Goal: Information Seeking & Learning: Learn about a topic

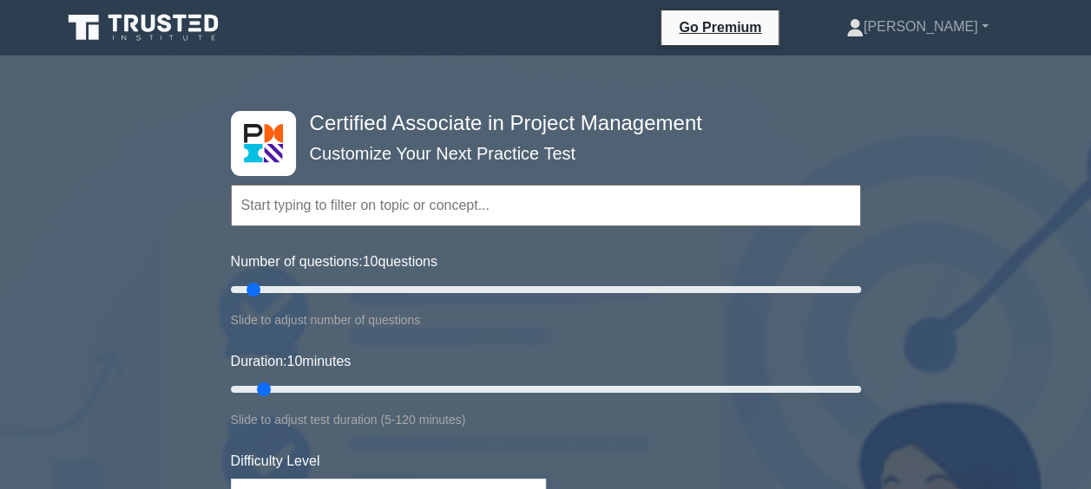
scroll to position [94, 0]
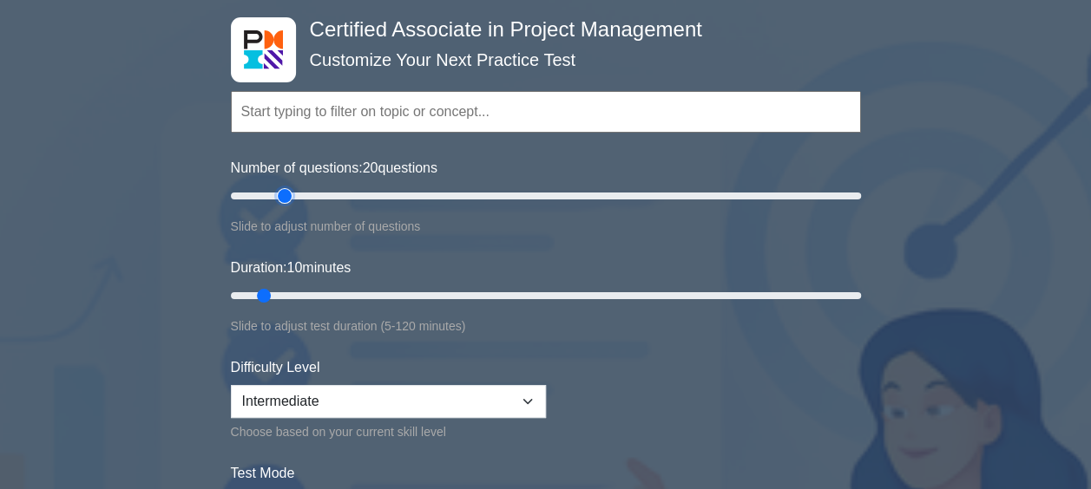
drag, startPoint x: 257, startPoint y: 194, endPoint x: 279, endPoint y: 191, distance: 22.8
type input "20"
click at [279, 191] on input "Number of questions: 20 questions" at bounding box center [546, 196] width 630 height 21
drag, startPoint x: 265, startPoint y: 292, endPoint x: 383, endPoint y: 293, distance: 118.9
type input "30"
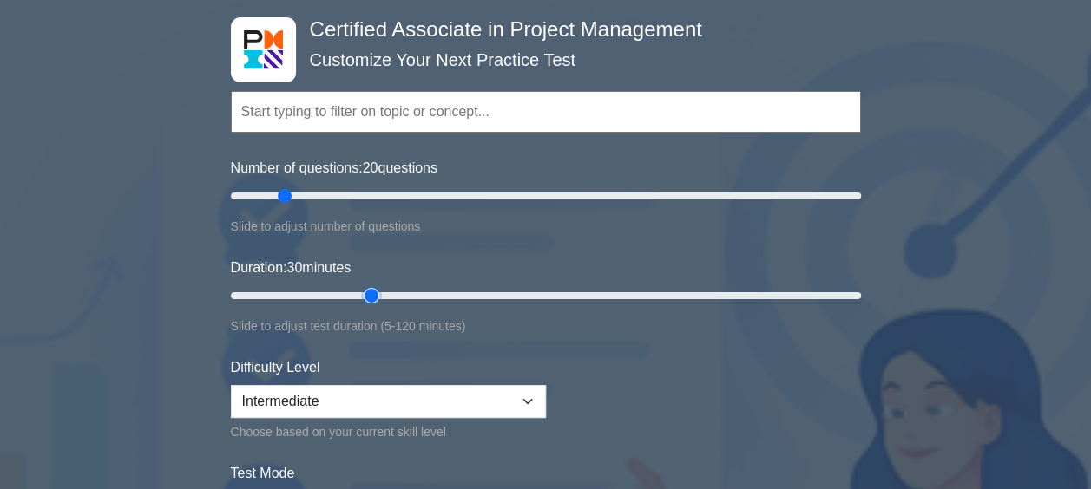
click at [383, 293] on input "Duration: 30 minutes" at bounding box center [546, 295] width 630 height 21
click at [377, 402] on select "Beginner Intermediate Expert" at bounding box center [388, 401] width 315 height 33
click at [411, 392] on select "Beginner Intermediate Expert" at bounding box center [388, 401] width 315 height 33
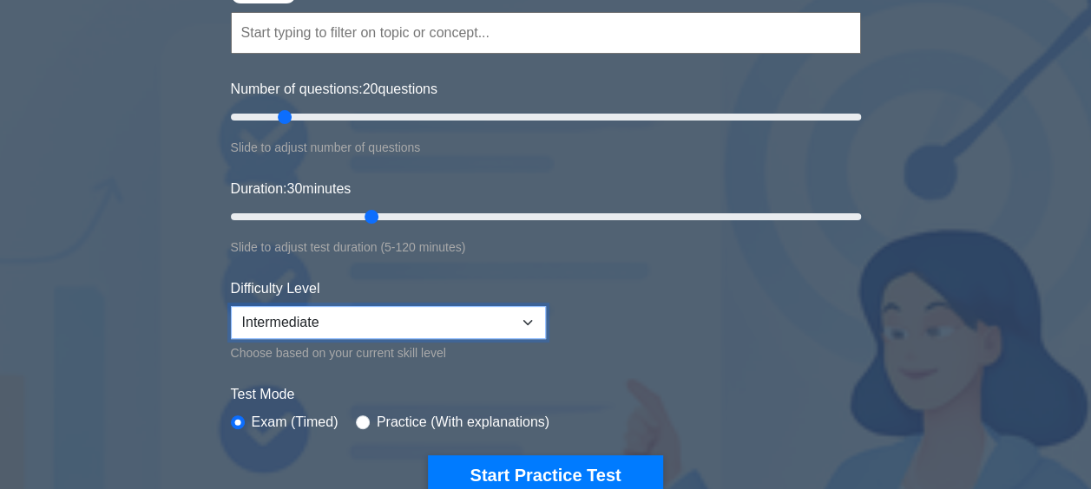
scroll to position [256, 0]
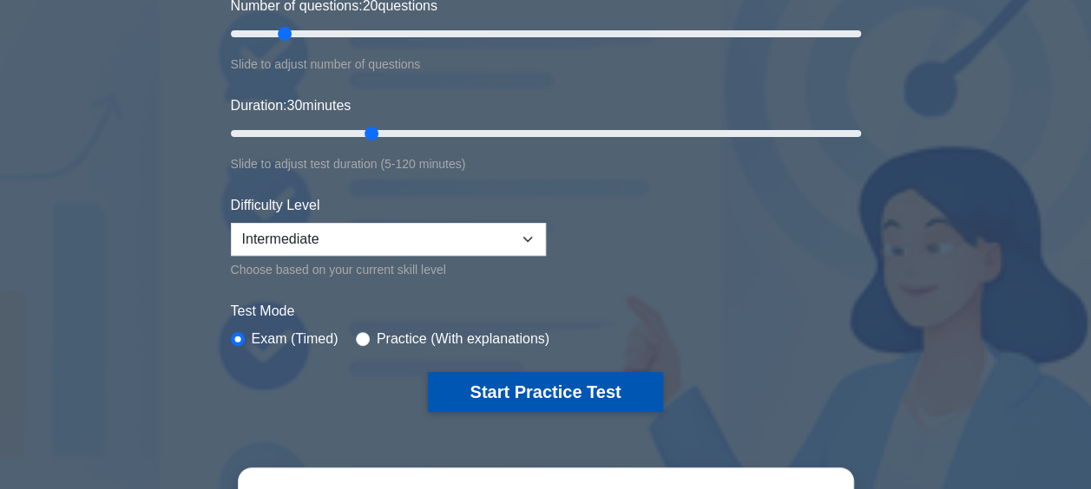
click at [585, 395] on button "Start Practice Test" at bounding box center [545, 392] width 234 height 40
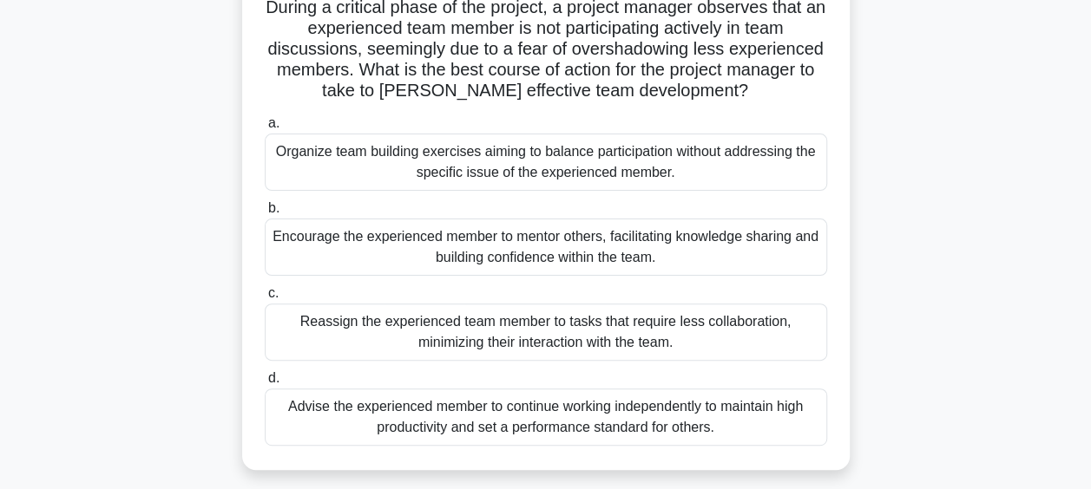
scroll to position [138, 0]
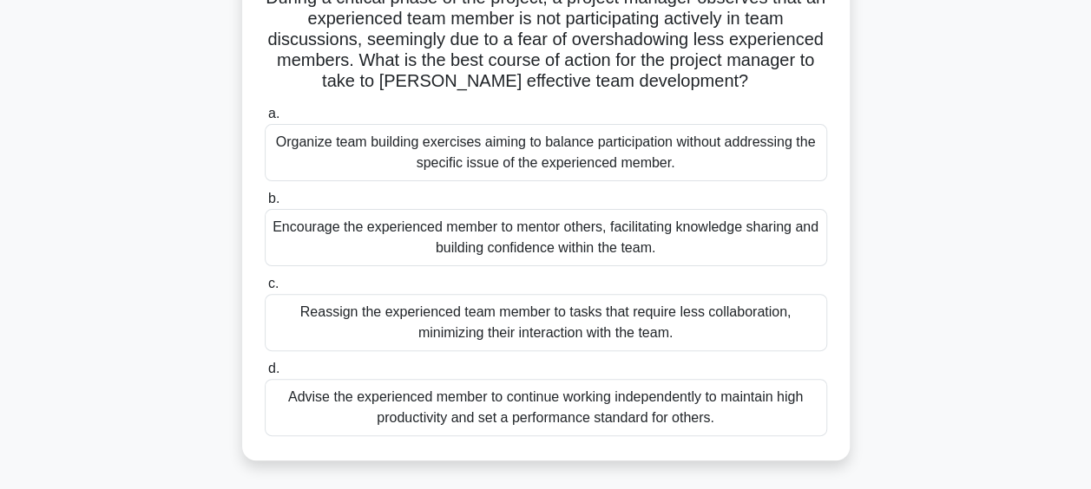
click at [710, 241] on div "Encourage the experienced member to mentor others, facilitating knowledge shari…" at bounding box center [546, 237] width 562 height 57
click at [265, 205] on input "b. Encourage the experienced member to mentor others, facilitating knowledge sh…" at bounding box center [265, 198] width 0 height 11
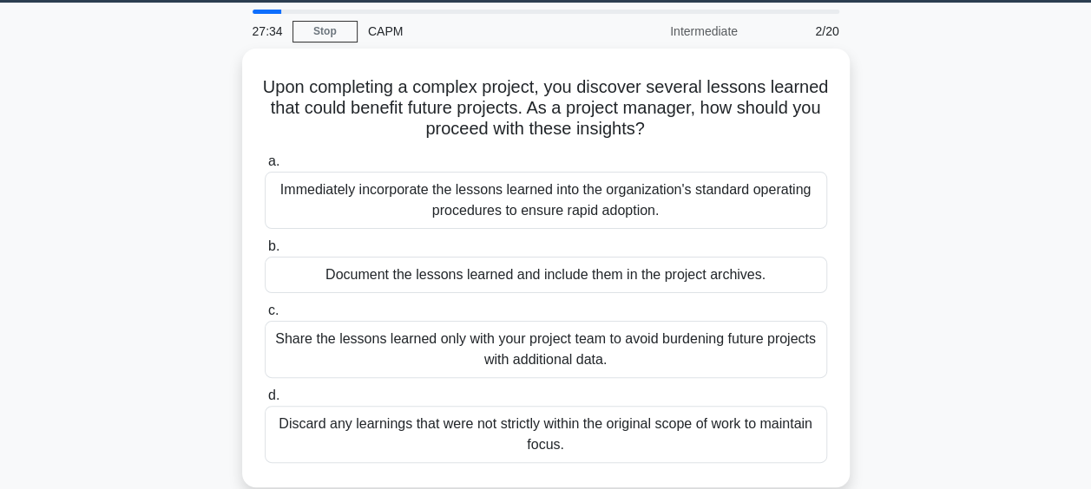
scroll to position [49, 0]
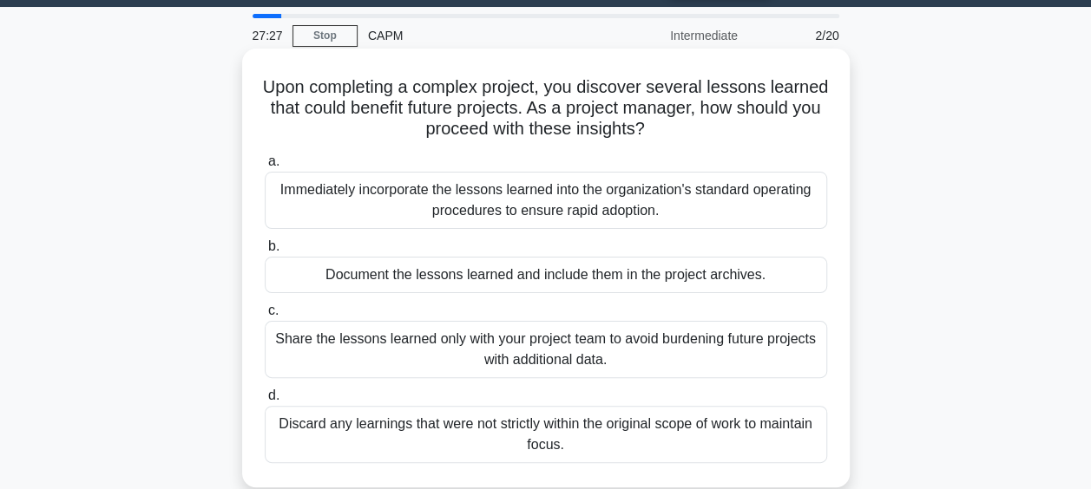
click at [739, 211] on div "Immediately incorporate the lessons learned into the organization's standard op…" at bounding box center [546, 200] width 562 height 57
click at [265, 167] on input "a. Immediately incorporate the lessons learned into the organization's standard…" at bounding box center [265, 161] width 0 height 11
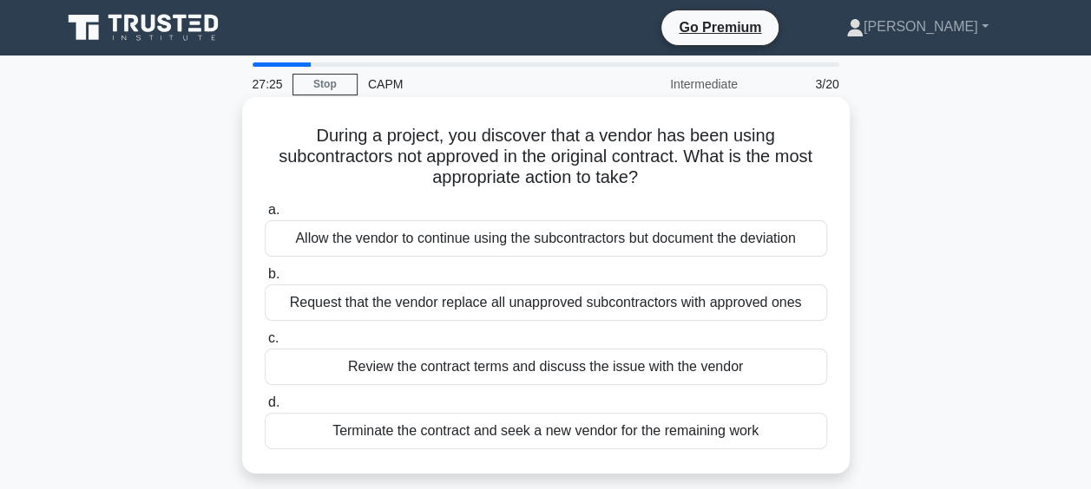
scroll to position [5, 0]
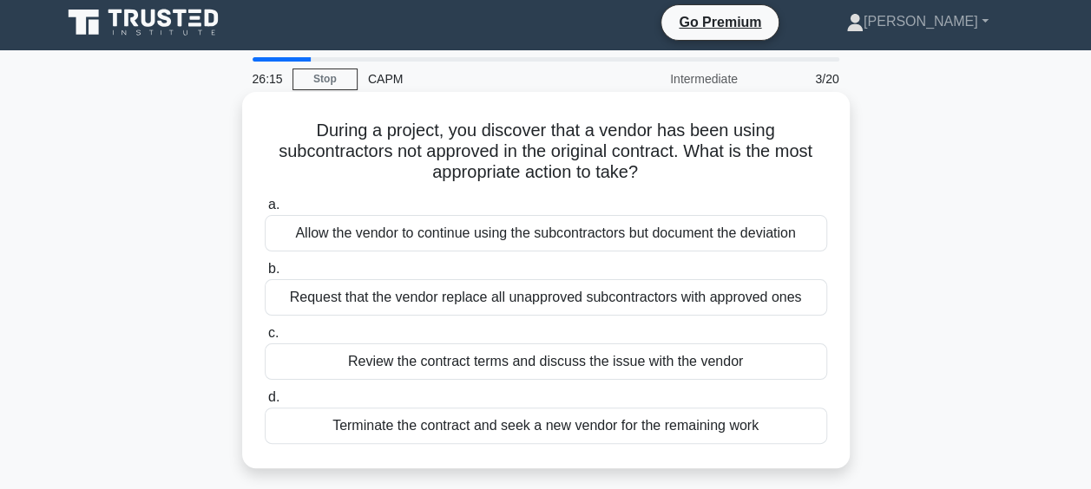
click at [747, 364] on div "Review the contract terms and discuss the issue with the vendor" at bounding box center [546, 362] width 562 height 36
click at [265, 339] on input "c. Review the contract terms and discuss the issue with the vendor" at bounding box center [265, 333] width 0 height 11
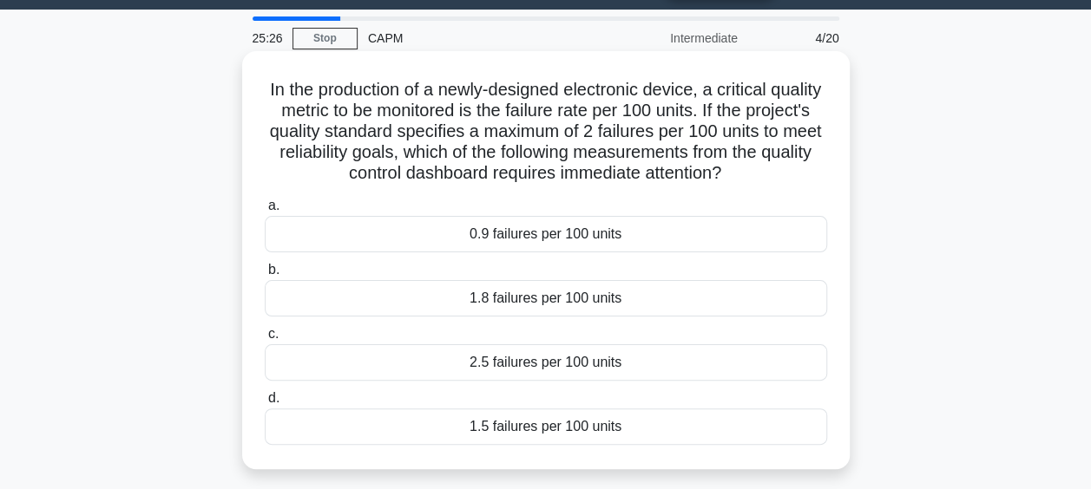
scroll to position [49, 0]
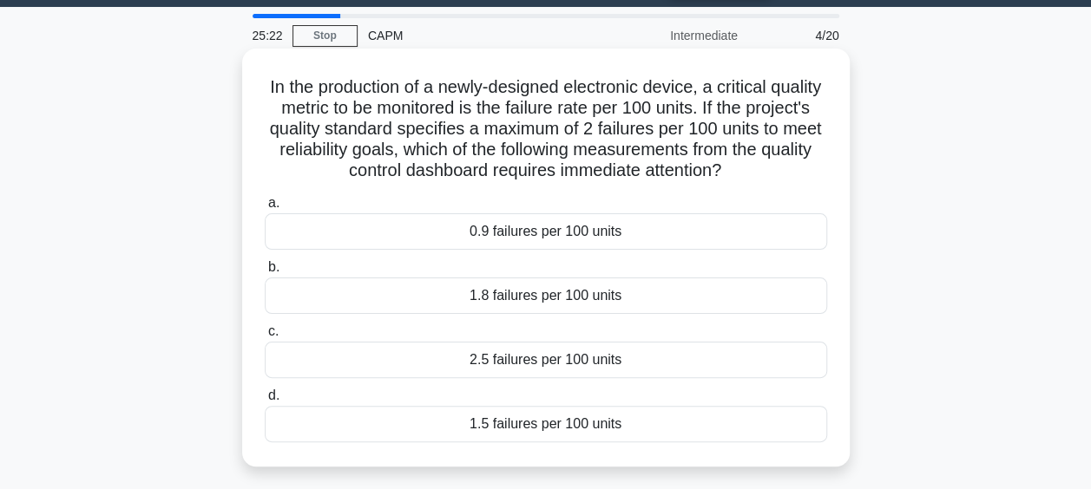
click at [757, 361] on div "2.5 failures per 100 units" at bounding box center [546, 360] width 562 height 36
click at [265, 337] on input "c. 2.5 failures per 100 units" at bounding box center [265, 331] width 0 height 11
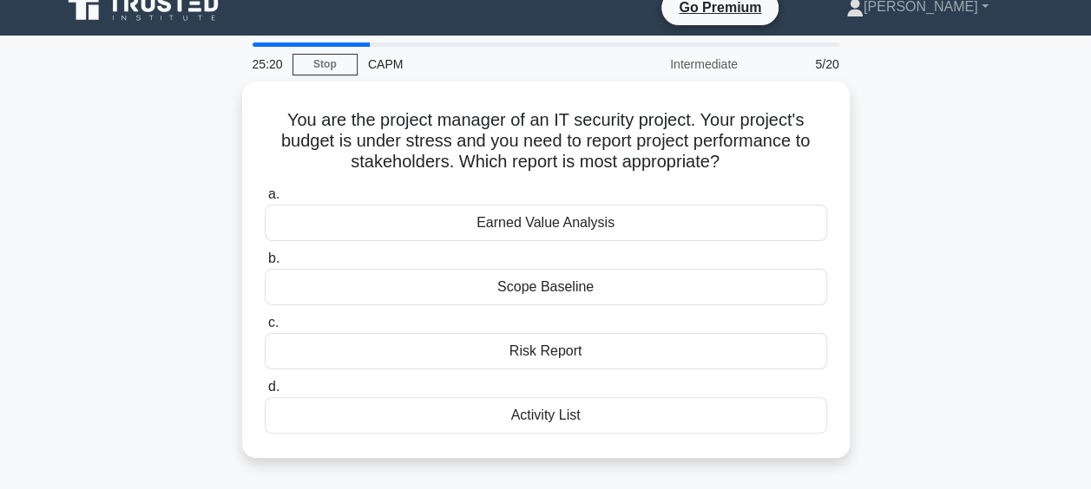
scroll to position [22, 0]
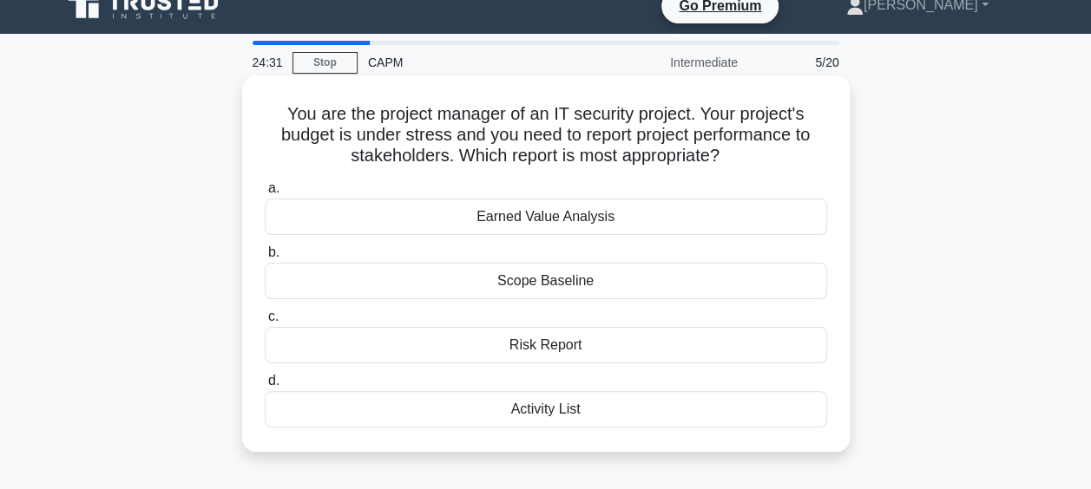
click at [740, 220] on div "Earned Value Analysis" at bounding box center [546, 217] width 562 height 36
click at [265, 194] on input "a. Earned Value Analysis" at bounding box center [265, 188] width 0 height 11
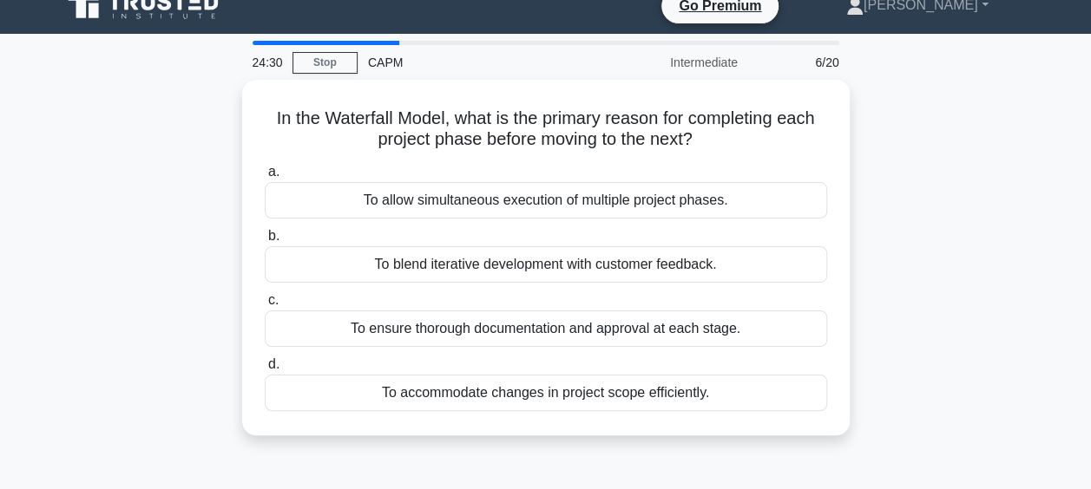
scroll to position [0, 0]
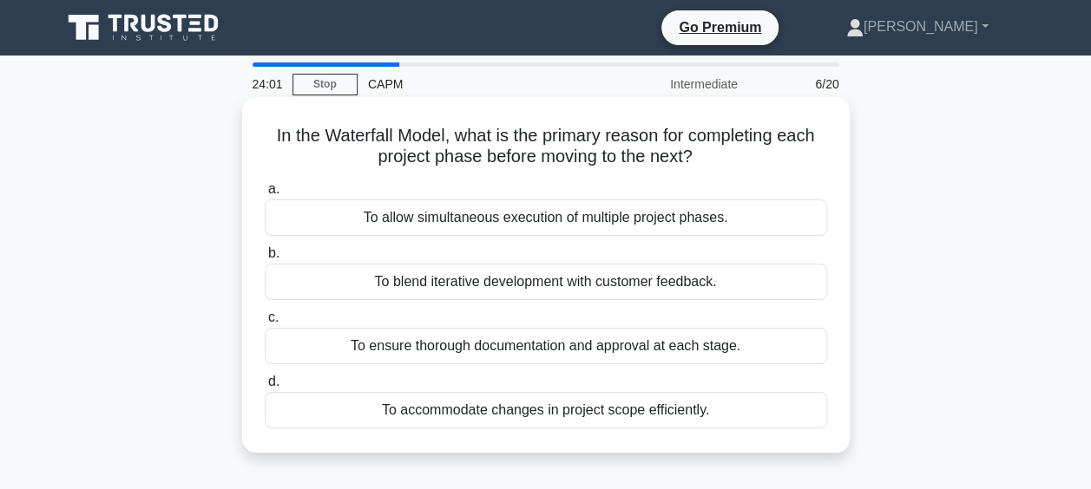
click at [742, 351] on div "To ensure thorough documentation and approval at each stage." at bounding box center [546, 346] width 562 height 36
click at [265, 324] on input "c. To ensure thorough documentation and approval at each stage." at bounding box center [265, 317] width 0 height 11
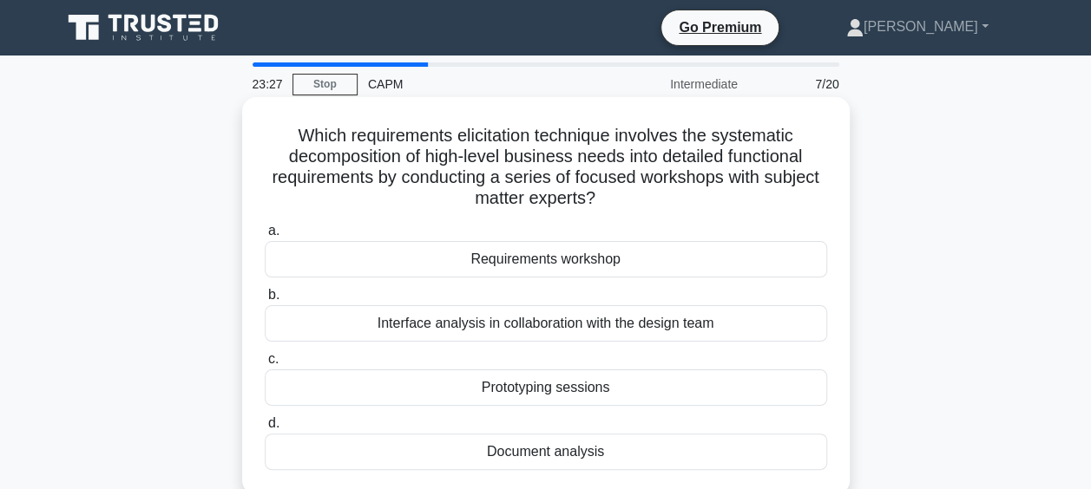
click at [767, 257] on div "Requirements workshop" at bounding box center [546, 259] width 562 height 36
click at [265, 237] on input "a. Requirements workshop" at bounding box center [265, 231] width 0 height 11
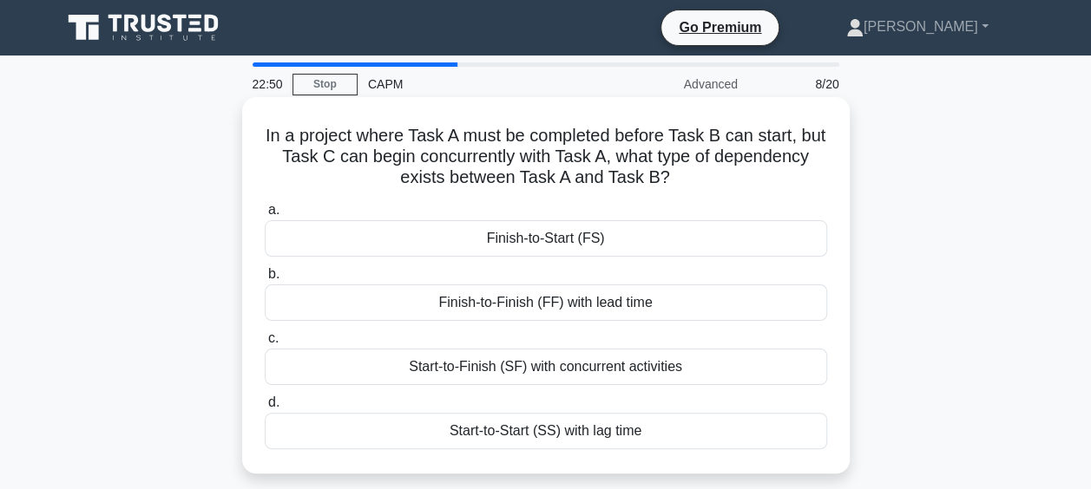
click at [697, 233] on div "Finish-to-Start (FS)" at bounding box center [546, 238] width 562 height 36
click at [265, 216] on input "a. Finish-to-Start (FS)" at bounding box center [265, 210] width 0 height 11
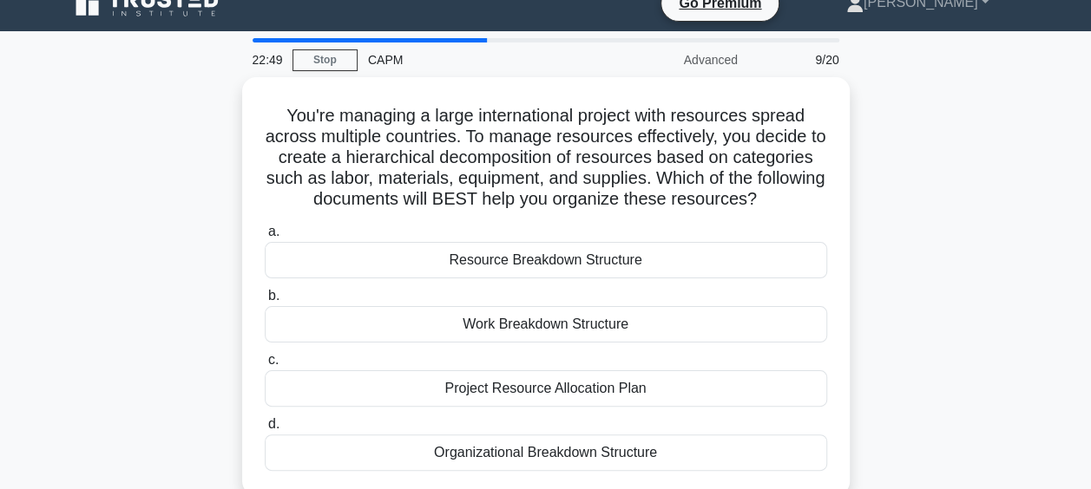
scroll to position [25, 0]
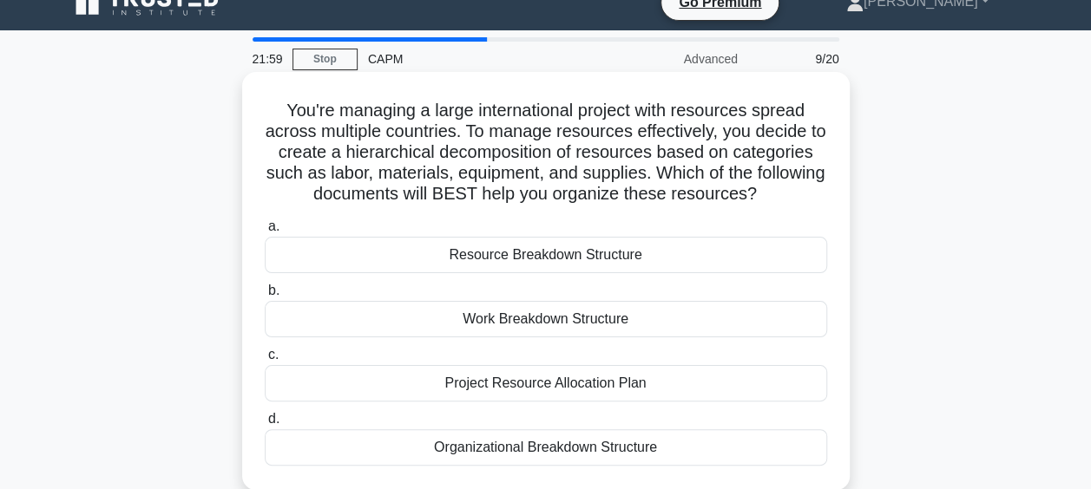
click at [682, 380] on div "Project Resource Allocation Plan" at bounding box center [546, 383] width 562 height 36
click at [265, 361] on input "c. Project Resource Allocation Plan" at bounding box center [265, 355] width 0 height 11
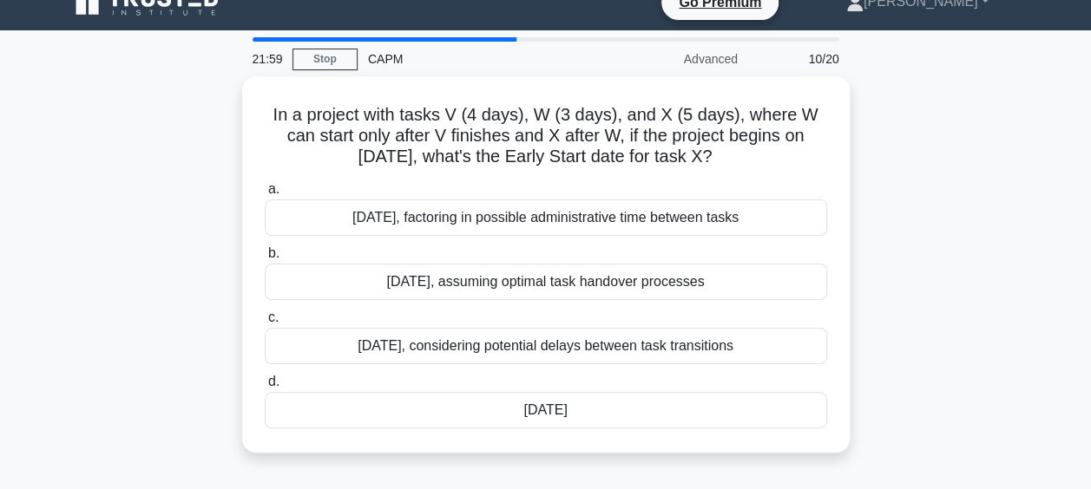
scroll to position [0, 0]
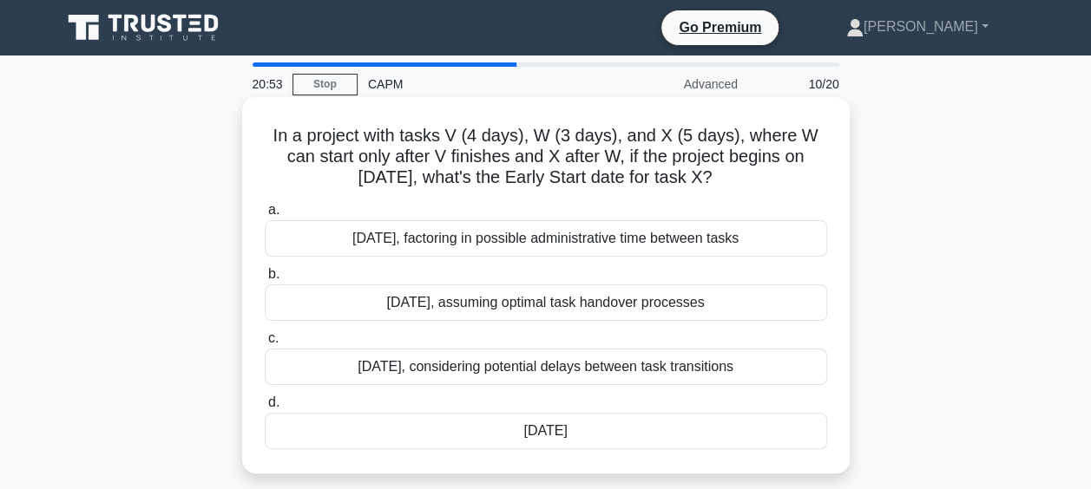
click at [631, 436] on div "July 14th" at bounding box center [546, 431] width 562 height 36
click at [265, 409] on input "d. July 14th" at bounding box center [265, 402] width 0 height 11
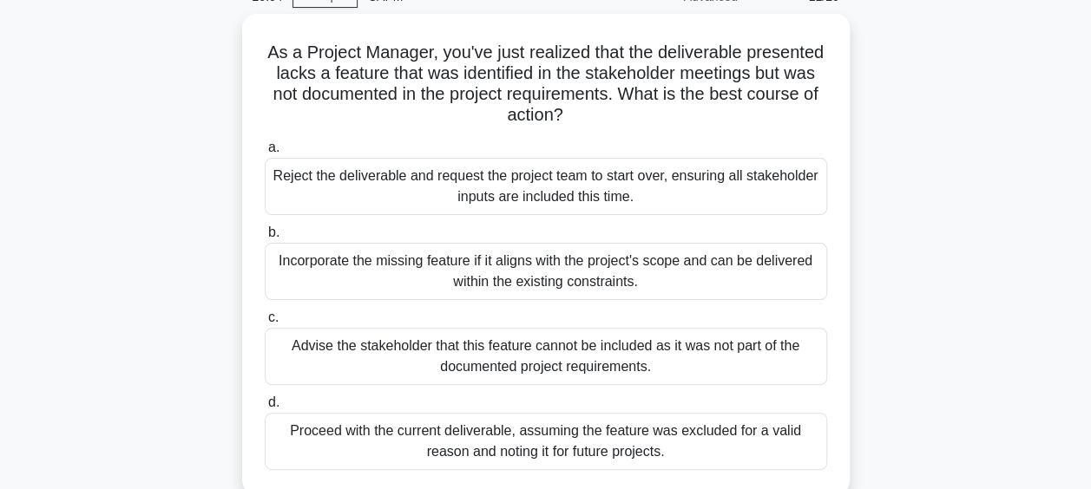
scroll to position [88, 0]
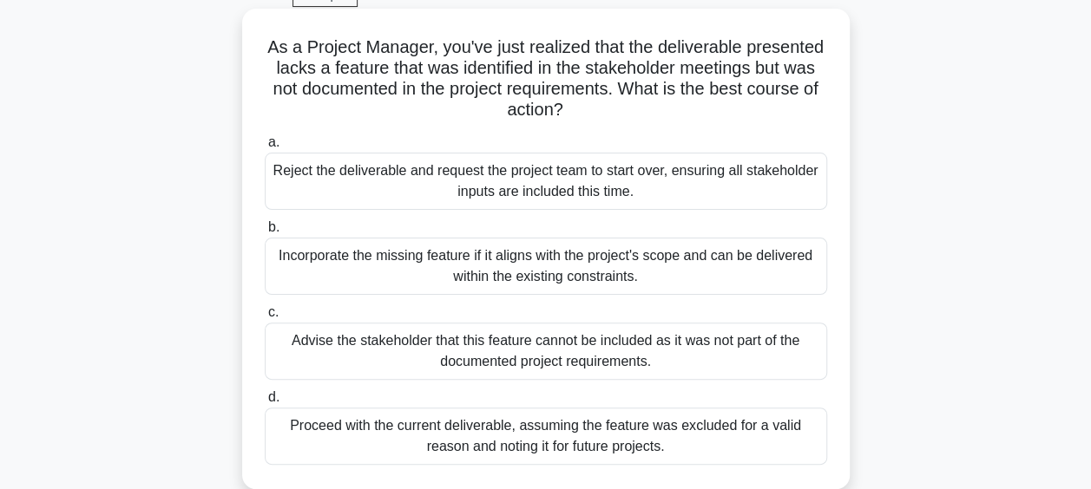
click at [702, 272] on div "Incorporate the missing feature if it aligns with the project's scope and can b…" at bounding box center [546, 266] width 562 height 57
click at [265, 233] on input "b. Incorporate the missing feature if it aligns with the project's scope and ca…" at bounding box center [265, 227] width 0 height 11
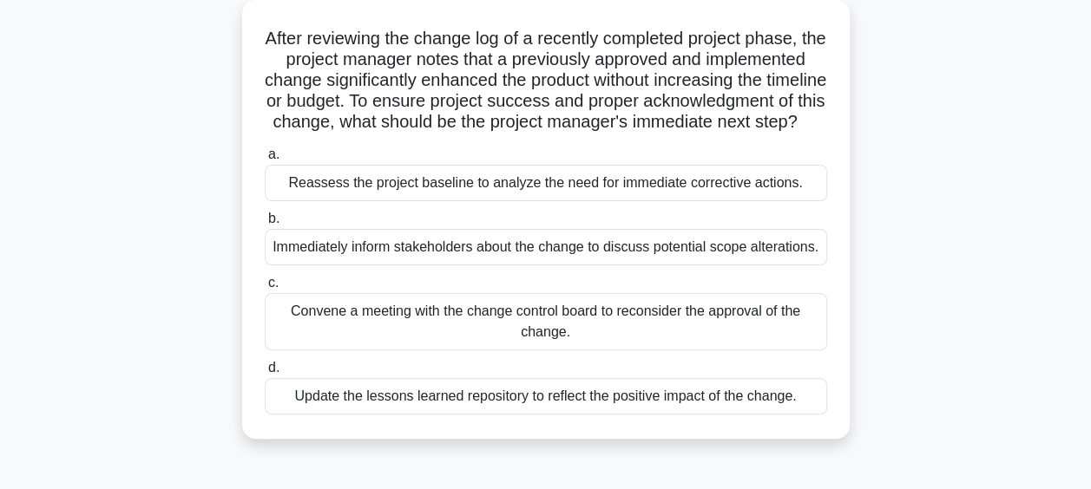
scroll to position [95, 0]
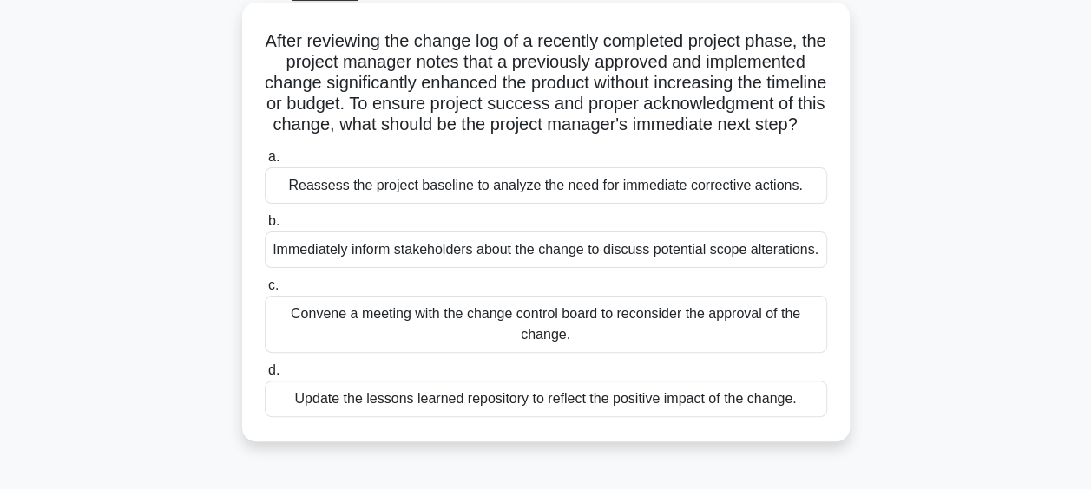
click at [758, 417] on div "Update the lessons learned repository to reflect the positive impact of the cha…" at bounding box center [546, 399] width 562 height 36
click at [265, 377] on input "d. Update the lessons learned repository to reflect the positive impact of the …" at bounding box center [265, 370] width 0 height 11
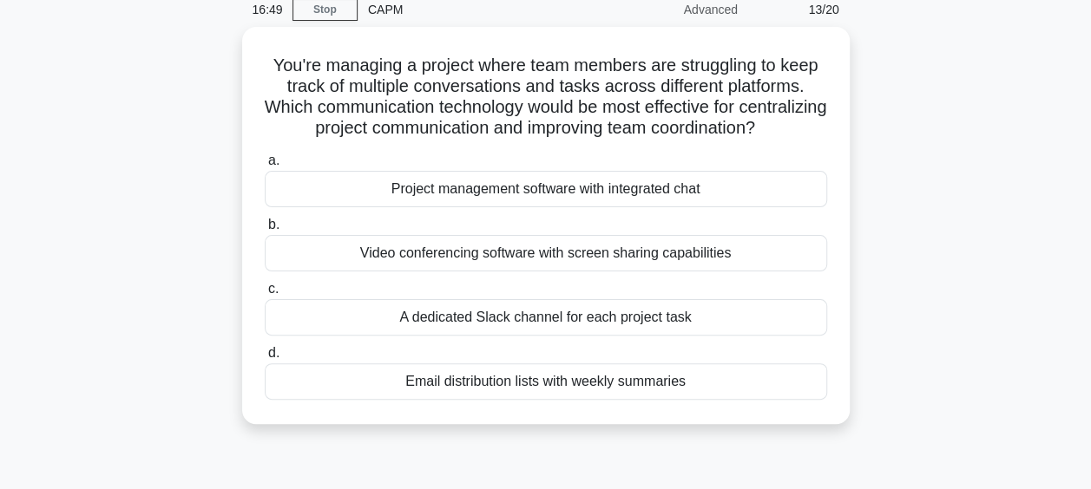
scroll to position [75, 0]
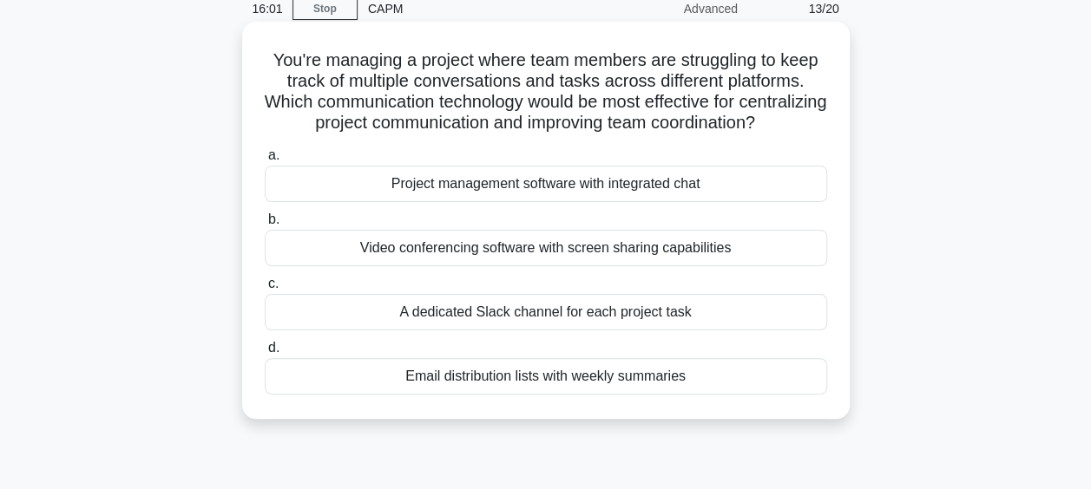
click at [715, 202] on div "Project management software with integrated chat" at bounding box center [546, 184] width 562 height 36
click at [265, 161] on input "a. Project management software with integrated chat" at bounding box center [265, 155] width 0 height 11
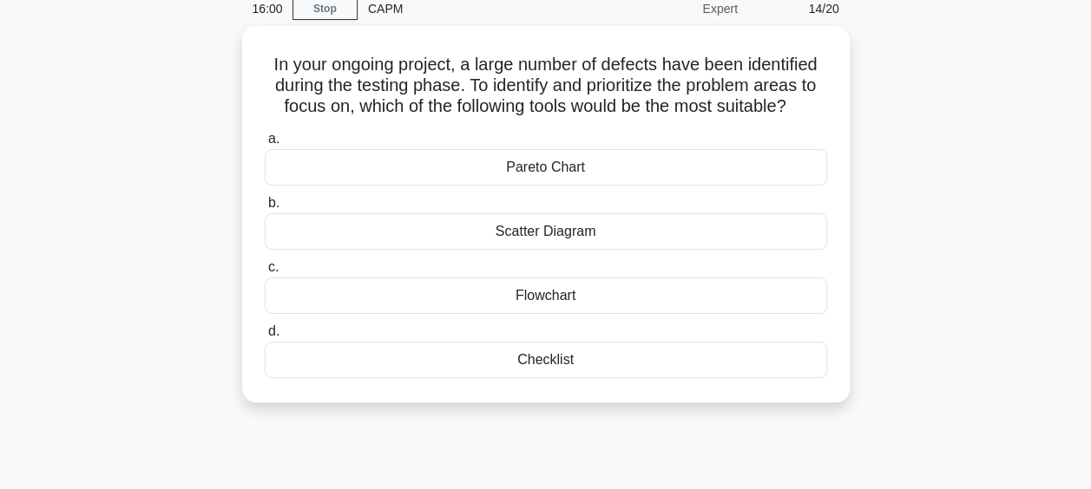
scroll to position [0, 0]
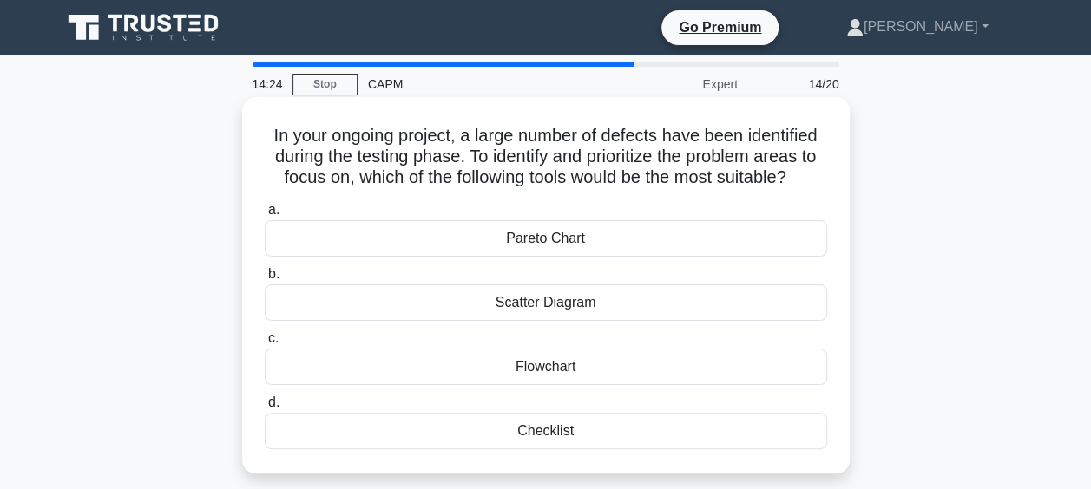
click at [718, 233] on div "Pareto Chart" at bounding box center [546, 238] width 562 height 36
click at [265, 216] on input "a. Pareto Chart" at bounding box center [265, 210] width 0 height 11
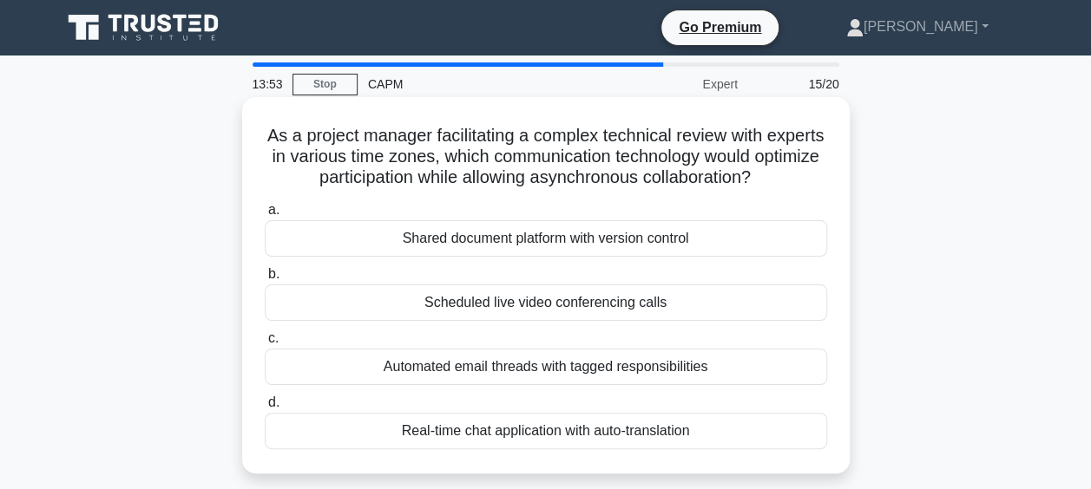
click at [771, 236] on div "Shared document platform with version control" at bounding box center [546, 238] width 562 height 36
click at [265, 216] on input "a. Shared document platform with version control" at bounding box center [265, 210] width 0 height 11
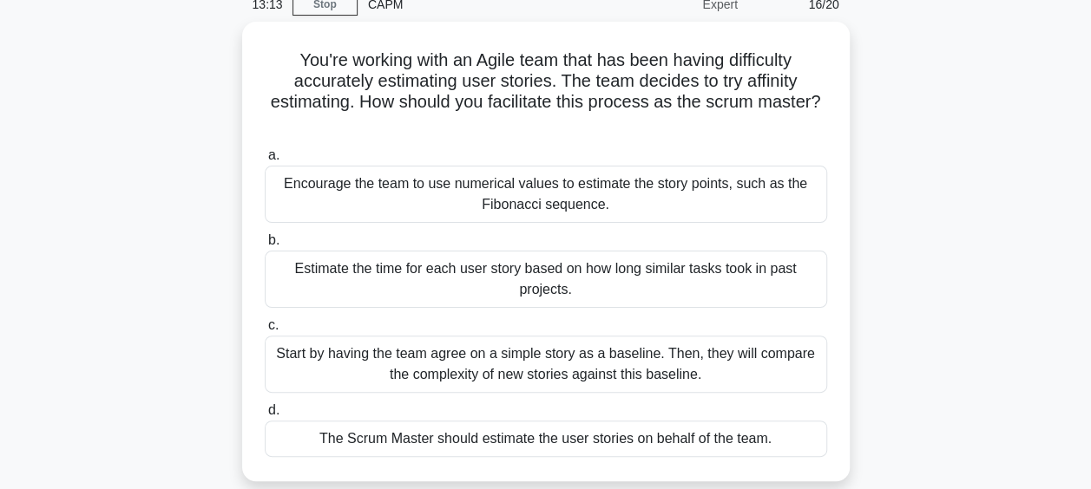
scroll to position [86, 0]
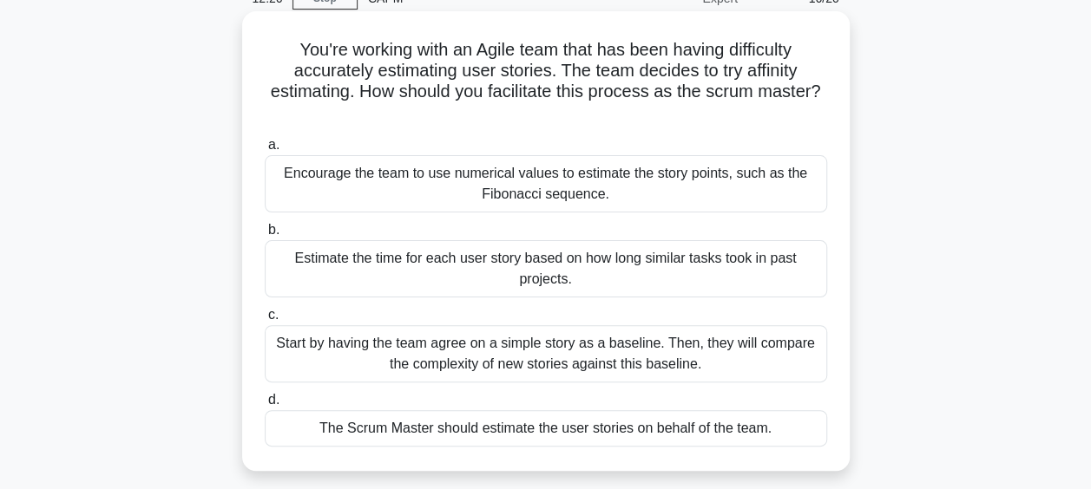
click at [759, 278] on div "Estimate the time for each user story based on how long similar tasks took in p…" at bounding box center [546, 268] width 562 height 57
click at [265, 236] on input "b. Estimate the time for each user story based on how long similar tasks took i…" at bounding box center [265, 230] width 0 height 11
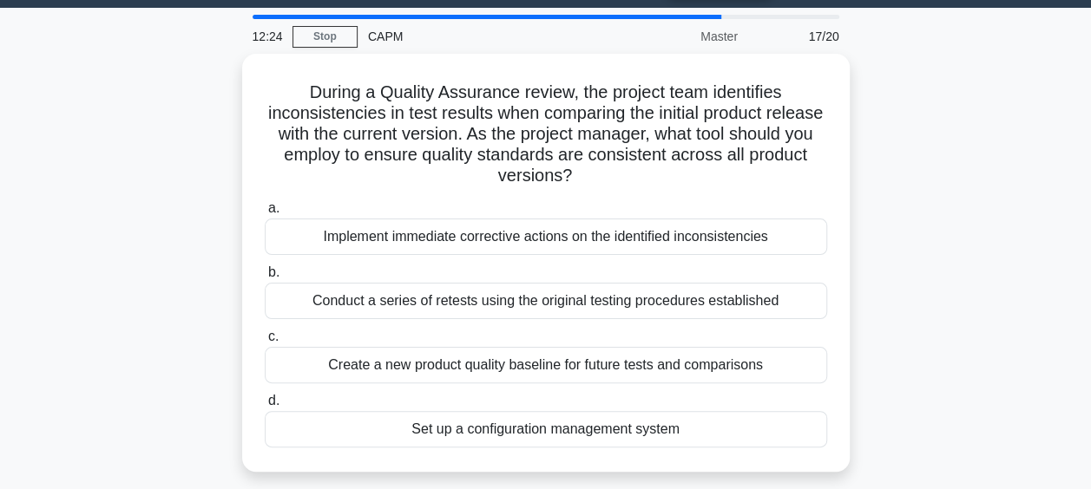
scroll to position [49, 0]
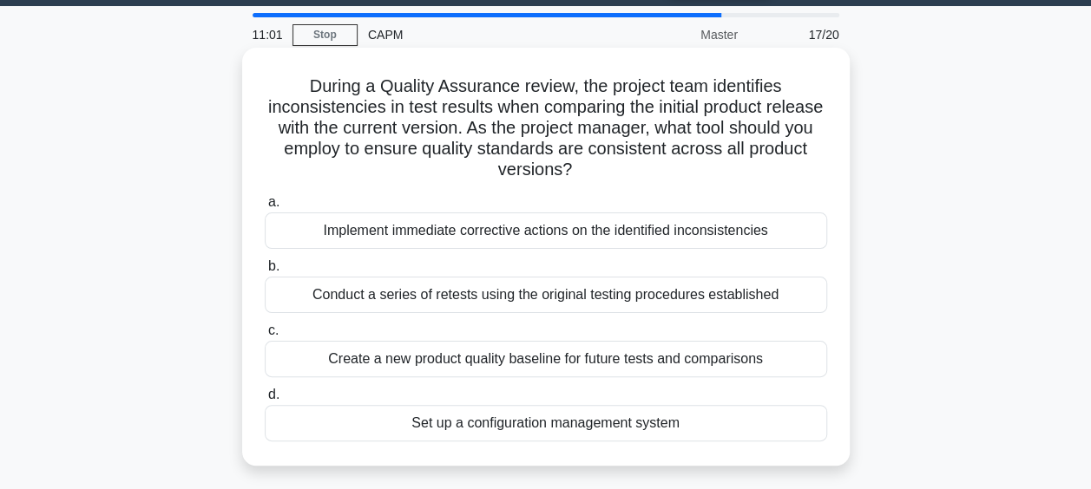
click at [809, 418] on div "Set up a configuration management system" at bounding box center [546, 423] width 562 height 36
click at [265, 401] on input "d. Set up a configuration management system" at bounding box center [265, 395] width 0 height 11
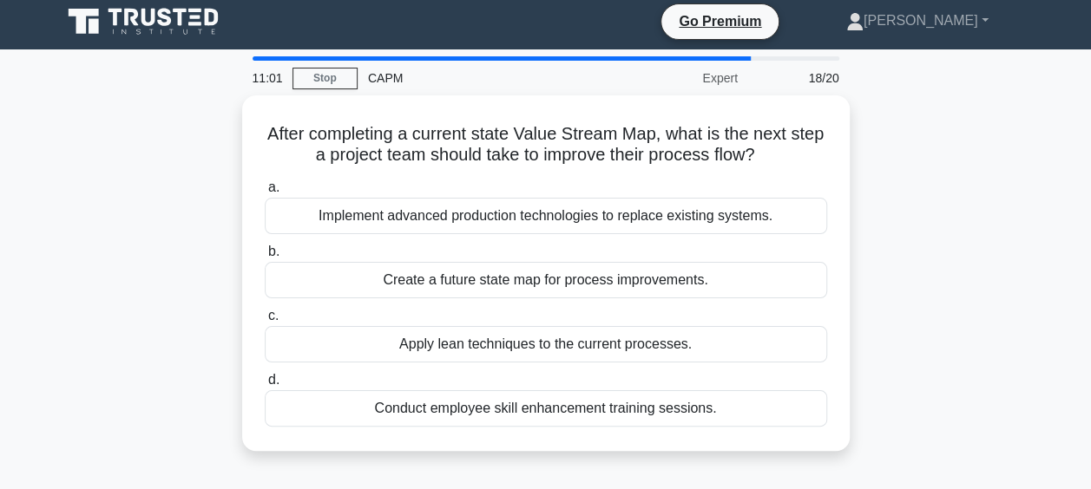
scroll to position [0, 0]
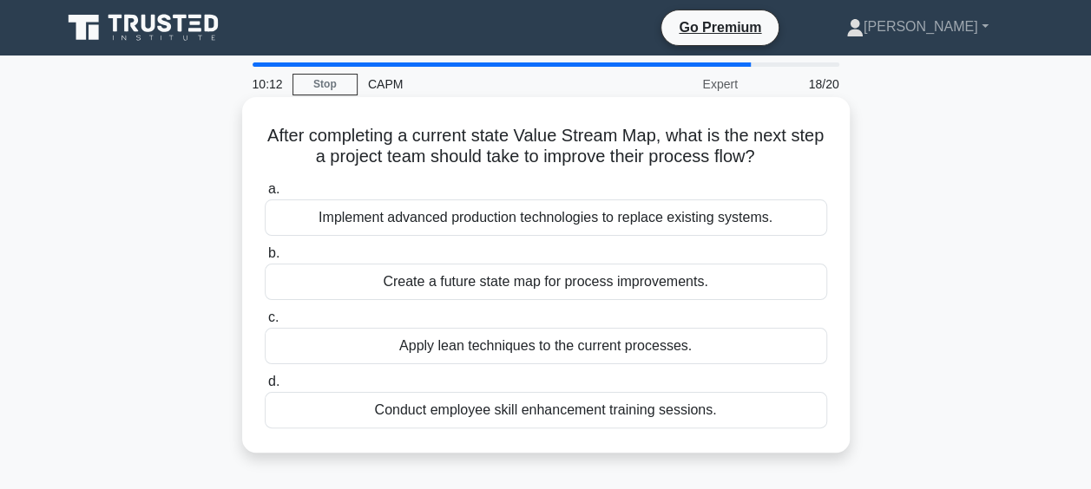
click at [616, 285] on div "Create a future state map for process improvements." at bounding box center [546, 282] width 562 height 36
click at [265, 259] on input "b. Create a future state map for process improvements." at bounding box center [265, 253] width 0 height 11
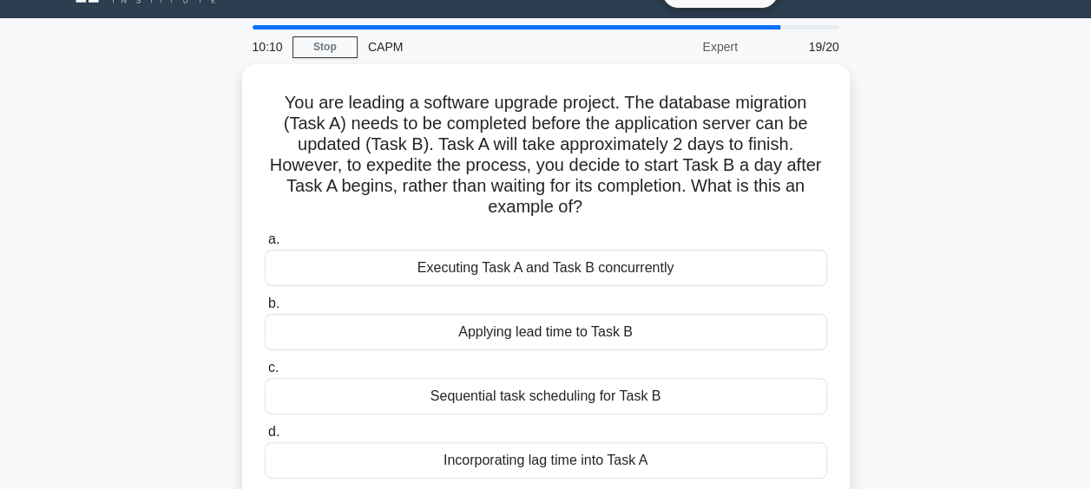
scroll to position [44, 0]
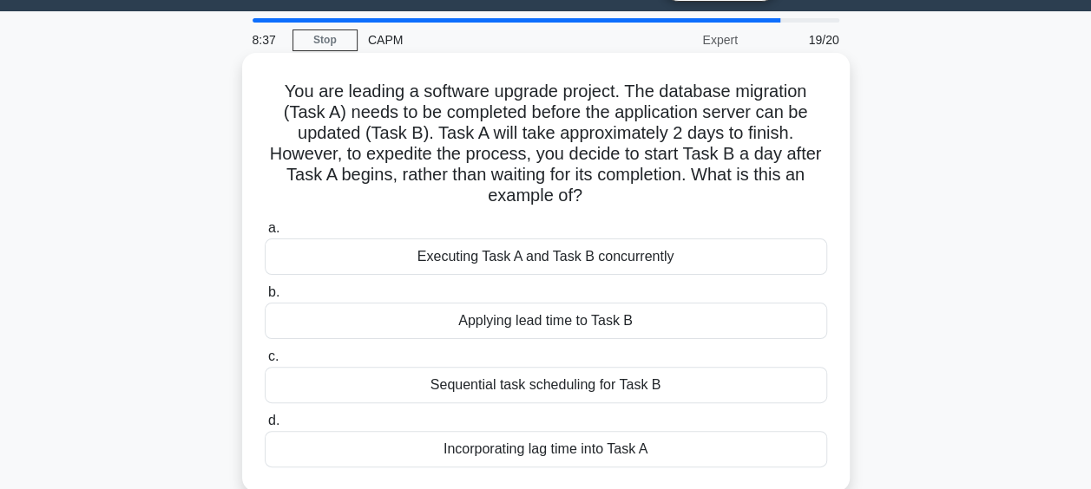
click at [658, 261] on div "Executing Task A and Task B concurrently" at bounding box center [546, 257] width 562 height 36
click at [265, 234] on input "a. Executing Task A and Task B concurrently" at bounding box center [265, 228] width 0 height 11
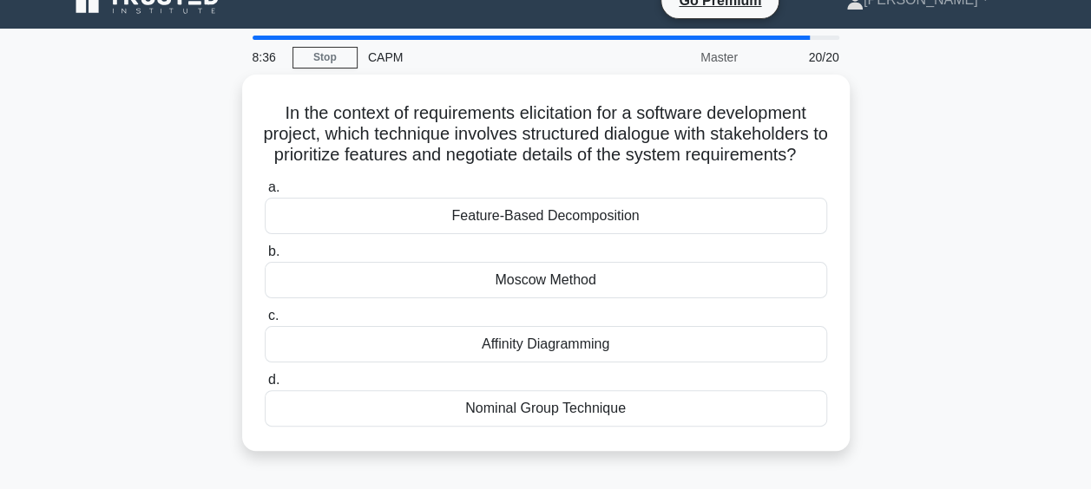
scroll to position [26, 0]
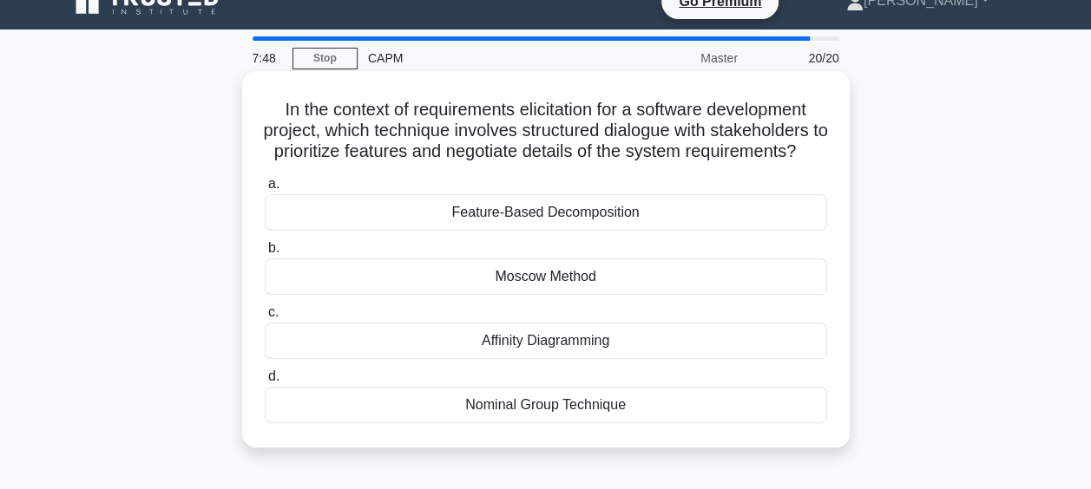
click at [682, 231] on div "Feature-Based Decomposition" at bounding box center [546, 212] width 562 height 36
click at [265, 190] on input "a. Feature-Based Decomposition" at bounding box center [265, 184] width 0 height 11
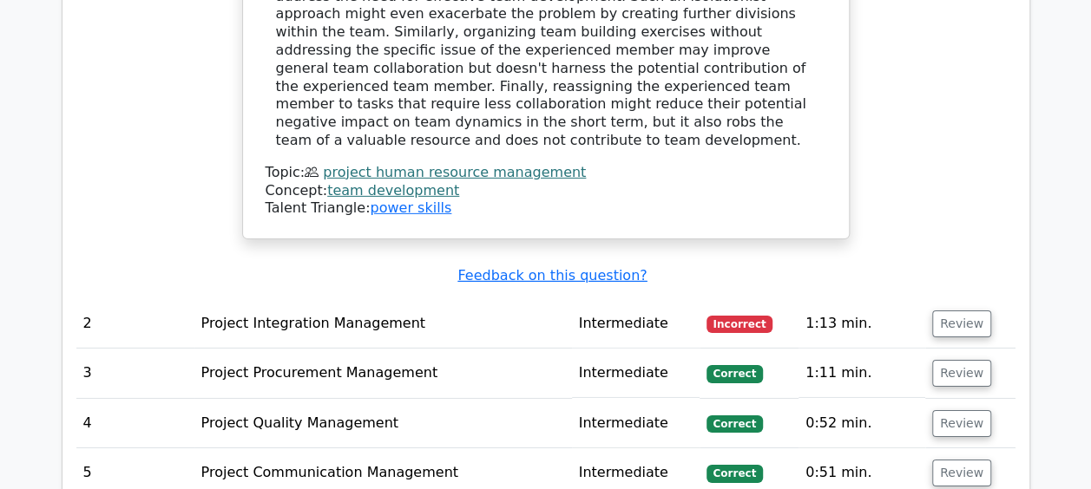
scroll to position [2662, 0]
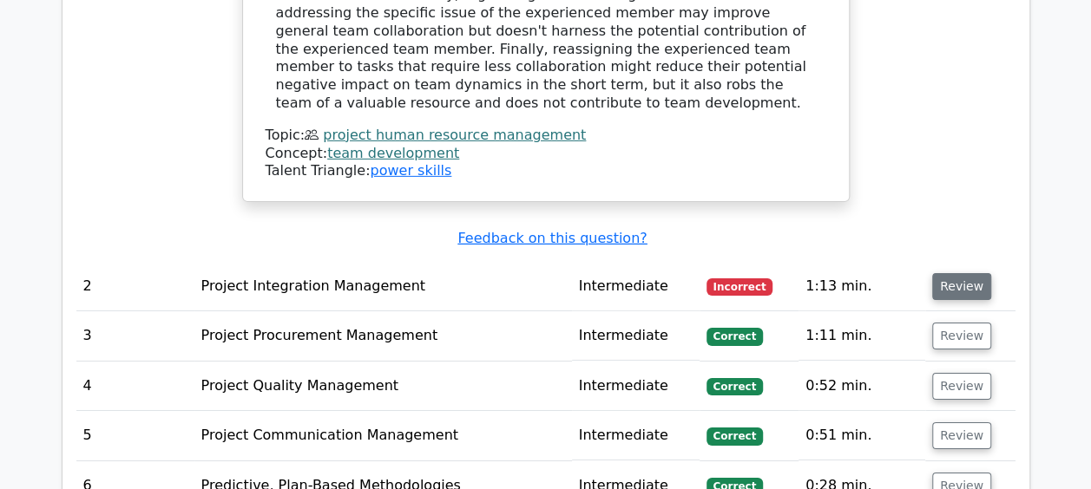
click at [956, 273] on button "Review" at bounding box center [961, 286] width 59 height 27
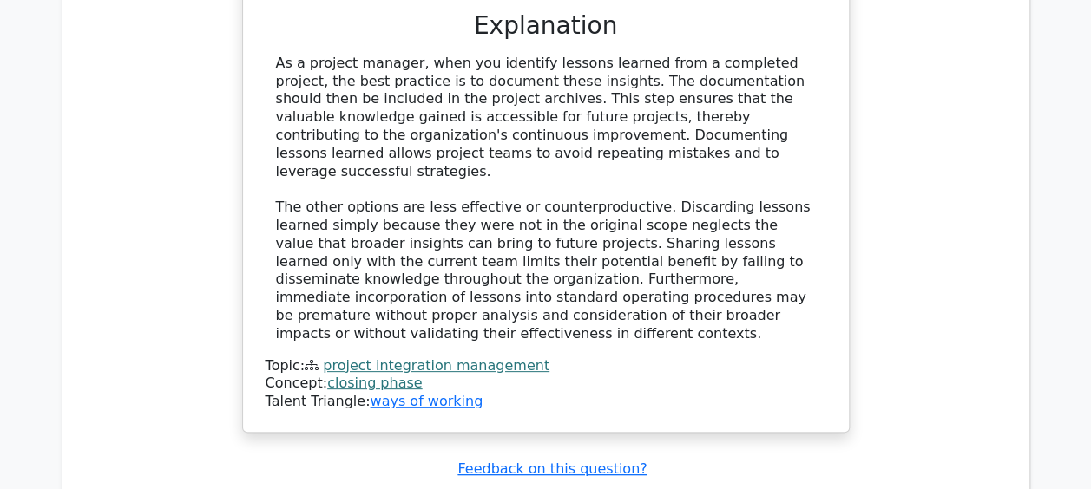
scroll to position [3371, 0]
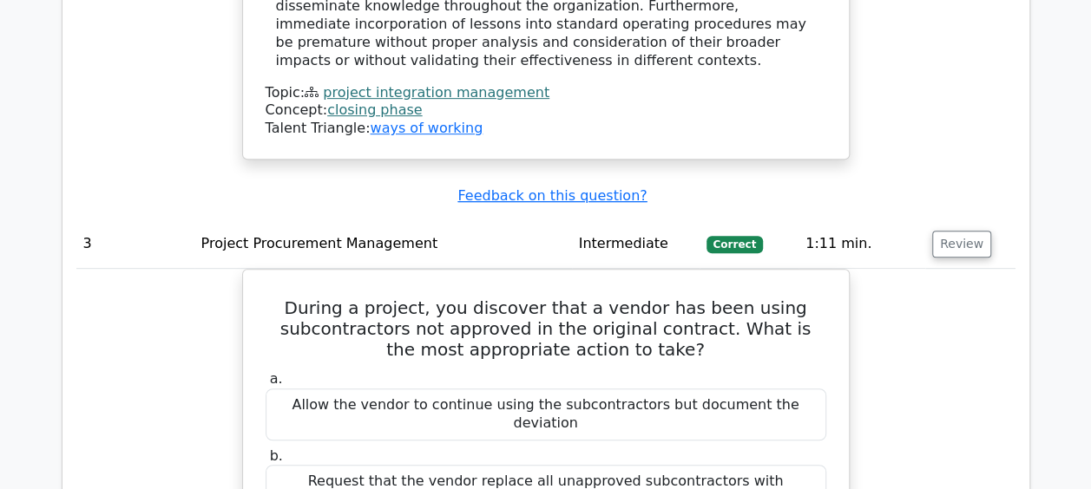
scroll to position [3634, 0]
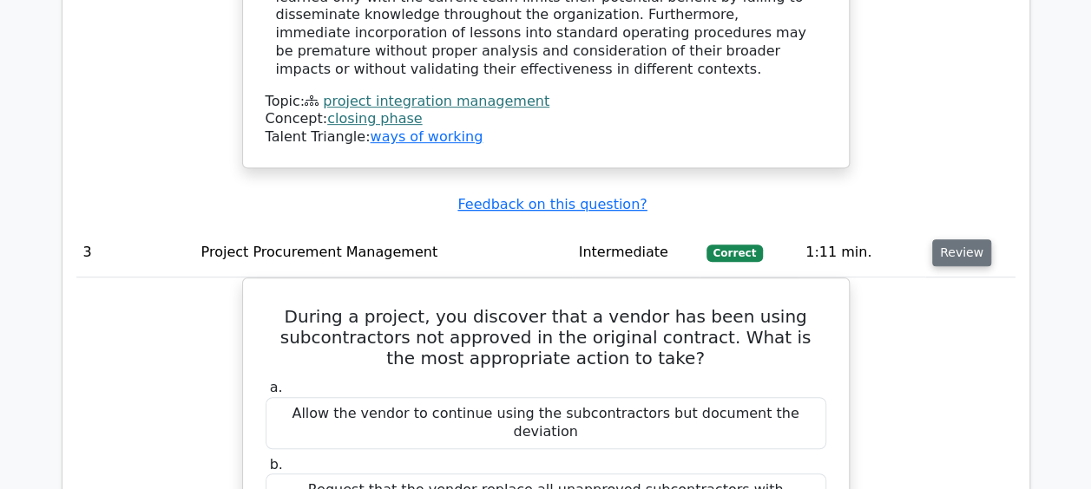
click at [960, 239] on button "Review" at bounding box center [961, 252] width 59 height 27
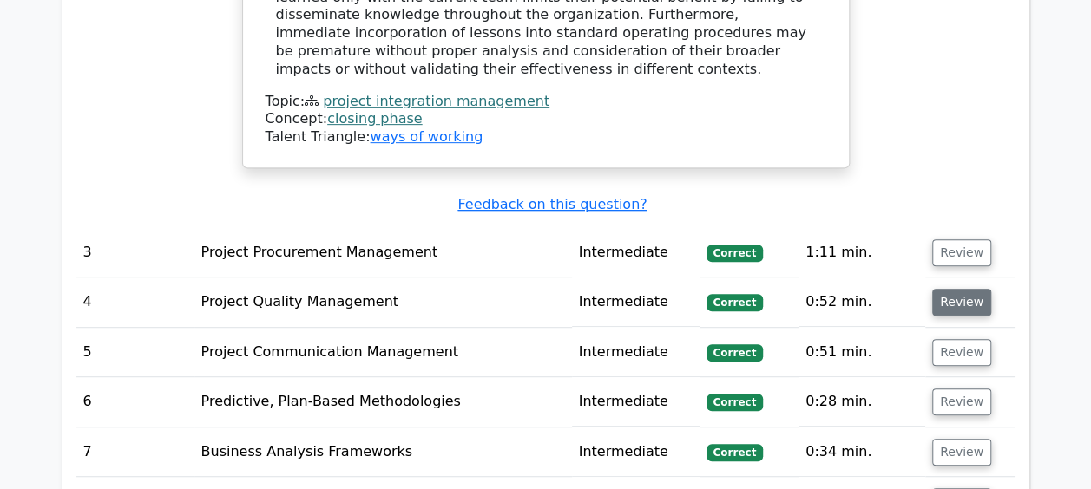
click at [975, 289] on button "Review" at bounding box center [961, 302] width 59 height 27
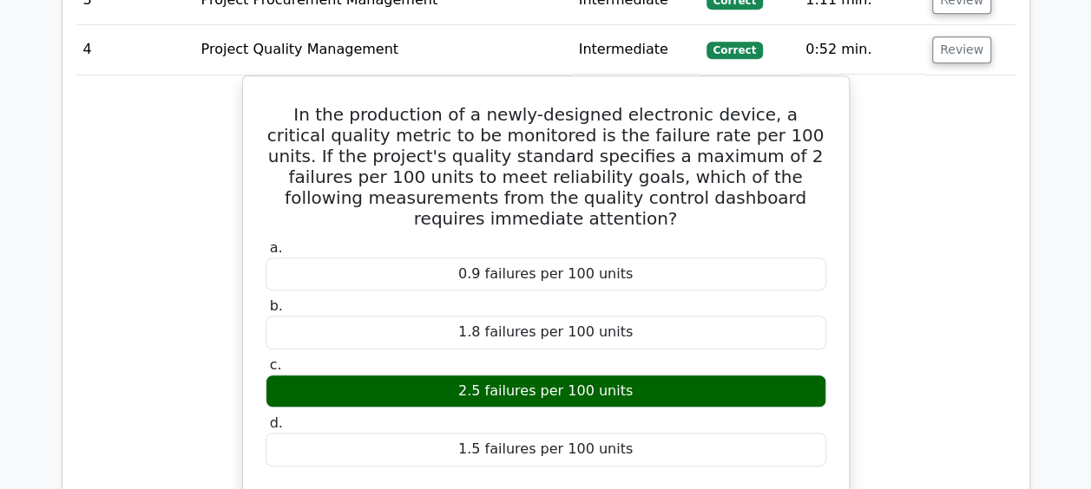
scroll to position [3723, 0]
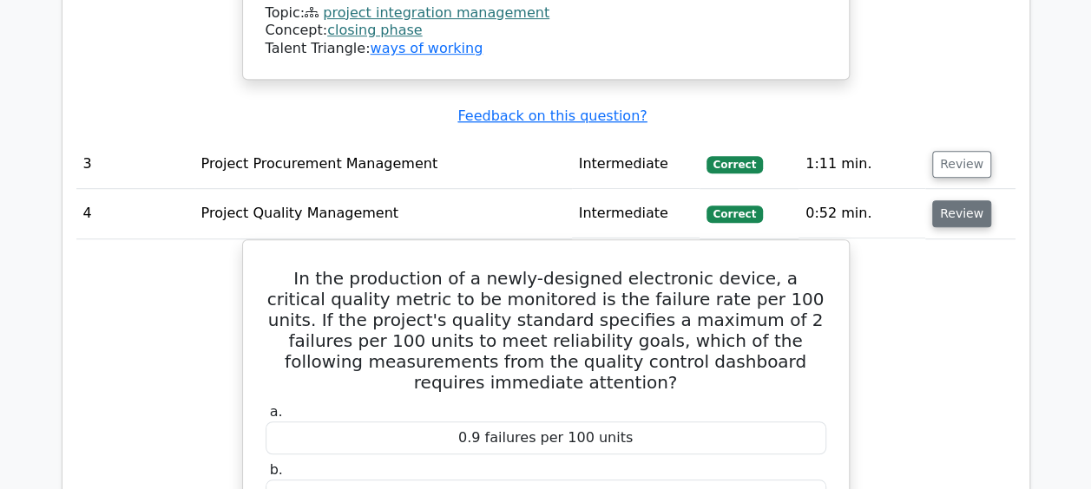
click at [949, 200] on button "Review" at bounding box center [961, 213] width 59 height 27
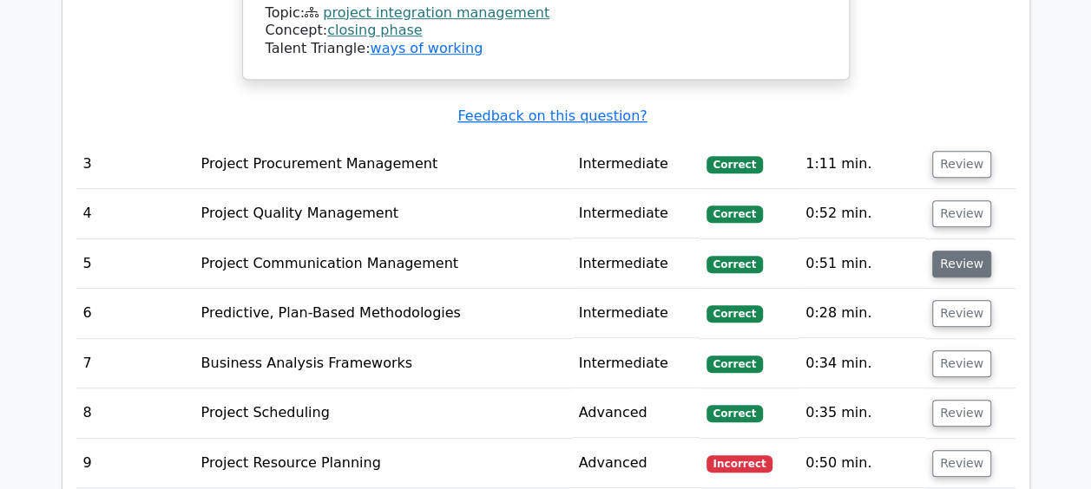
click at [954, 251] on button "Review" at bounding box center [961, 264] width 59 height 27
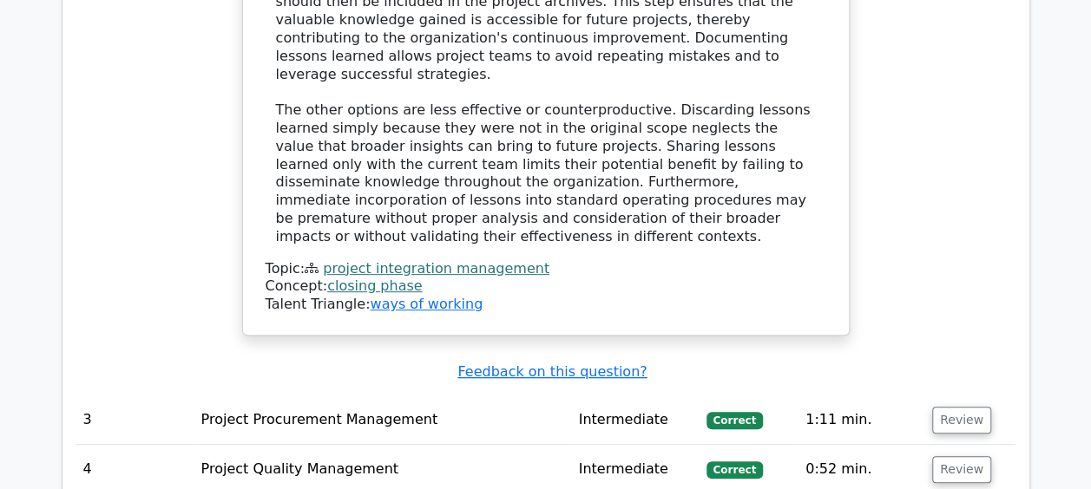
scroll to position [3466, 0]
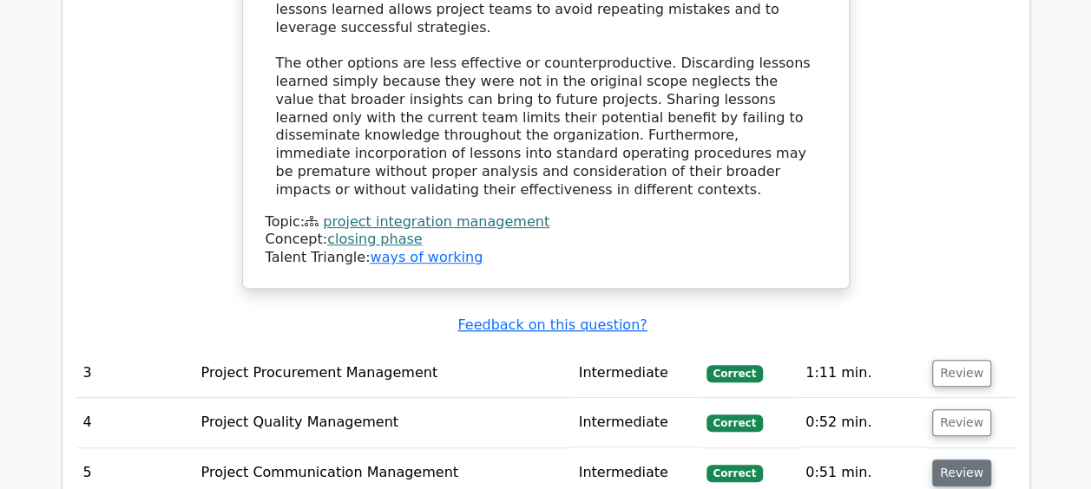
scroll to position [3515, 0]
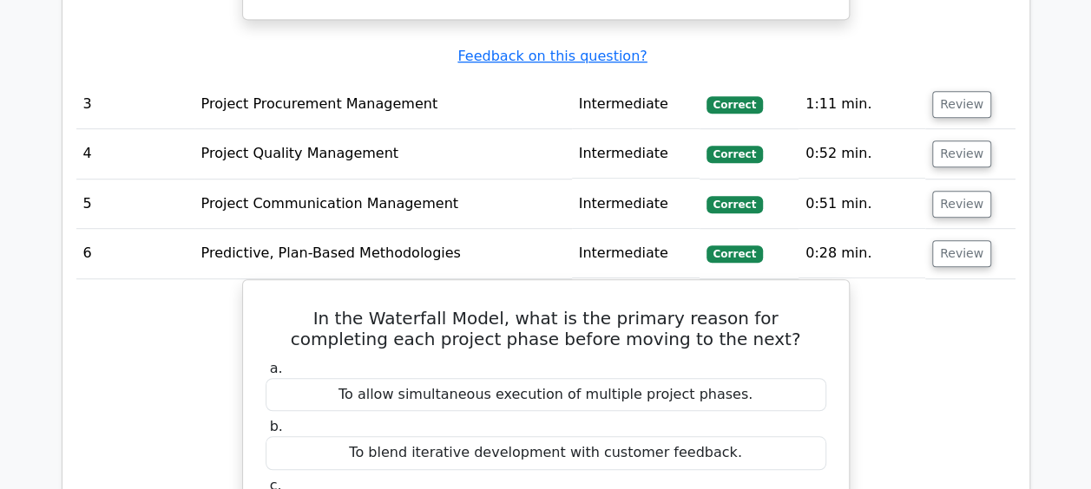
scroll to position [3784, 0]
click at [951, 239] on button "Review" at bounding box center [961, 252] width 59 height 27
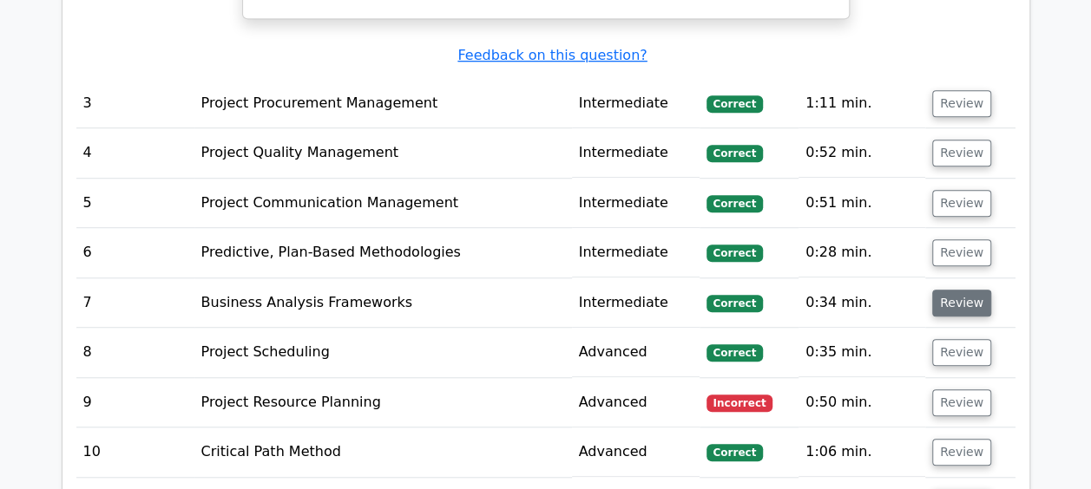
click at [956, 290] on button "Review" at bounding box center [961, 303] width 59 height 27
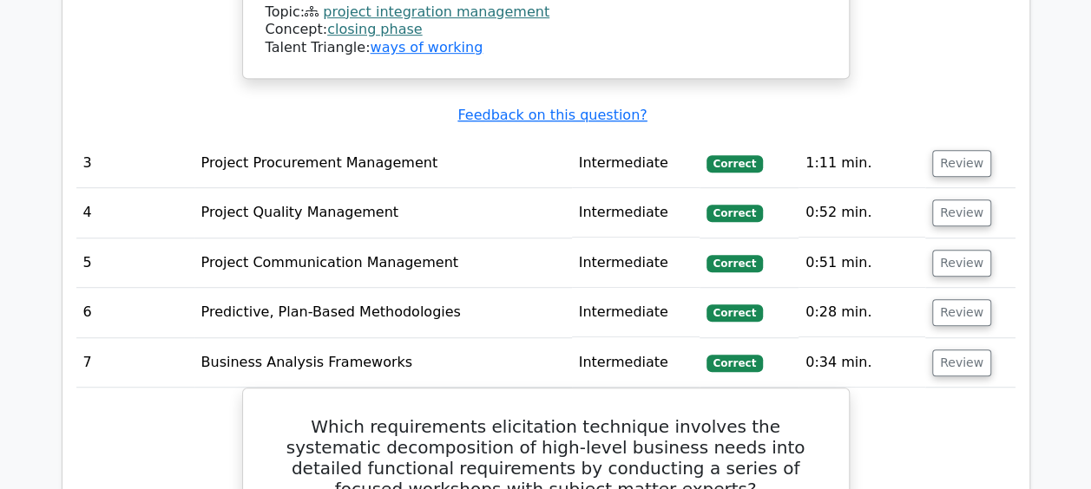
scroll to position [3723, 0]
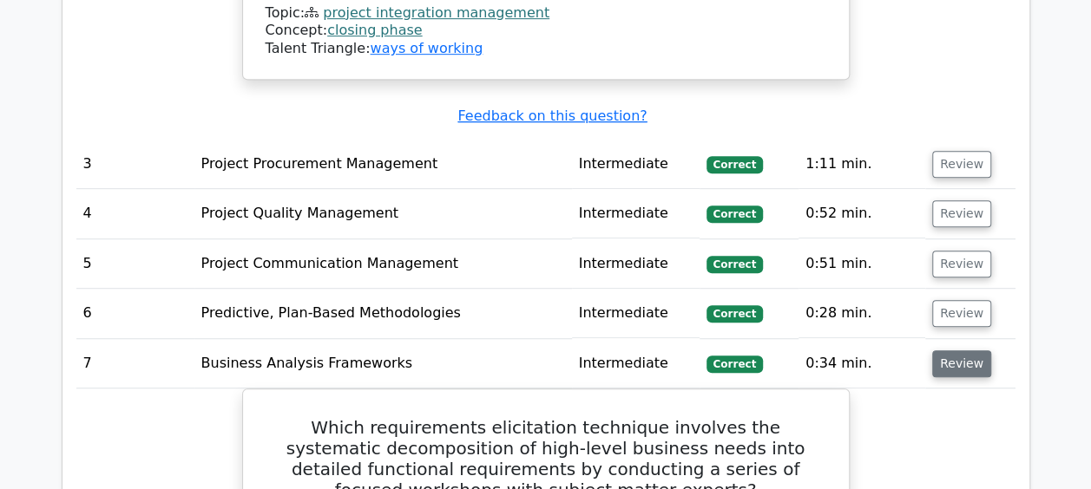
click at [949, 351] on button "Review" at bounding box center [961, 364] width 59 height 27
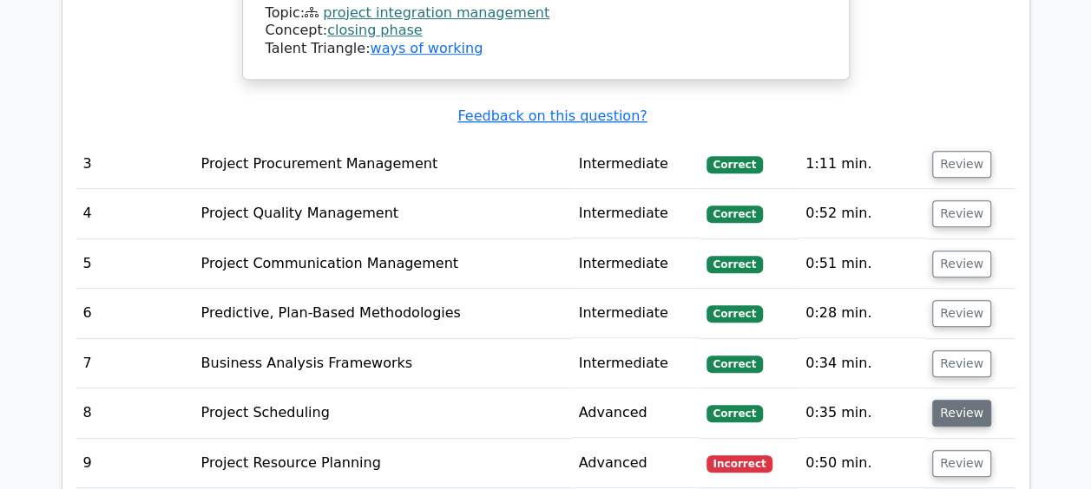
click at [956, 400] on button "Review" at bounding box center [961, 413] width 59 height 27
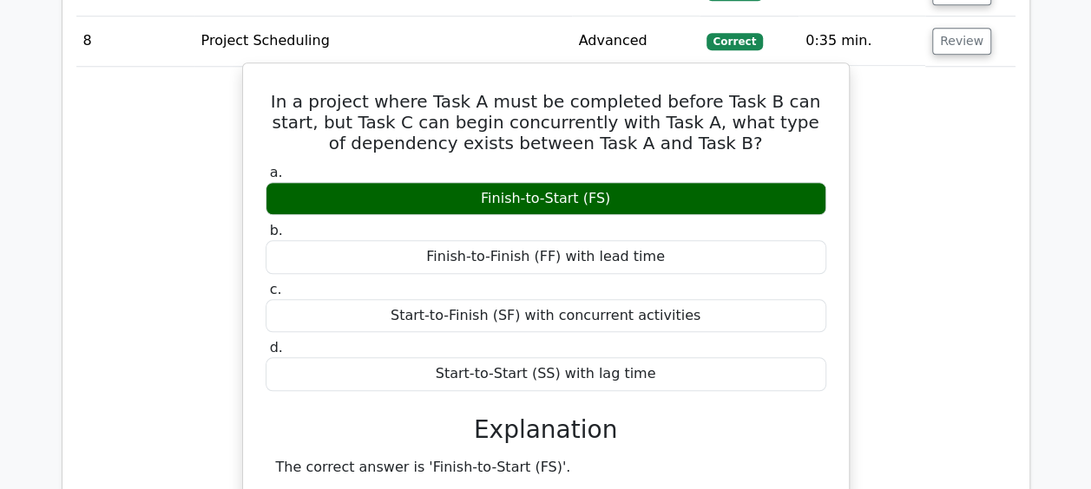
scroll to position [3890, 0]
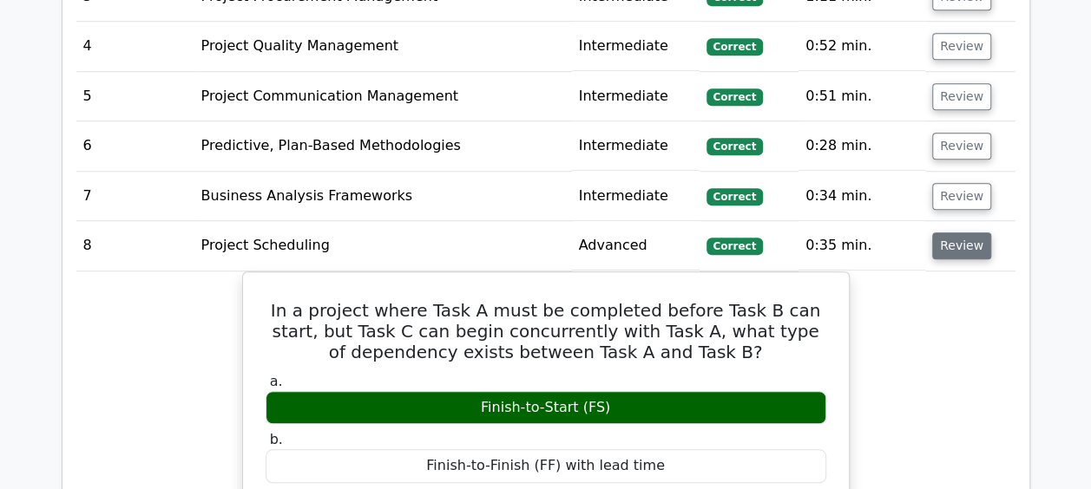
click at [944, 233] on button "Review" at bounding box center [961, 246] width 59 height 27
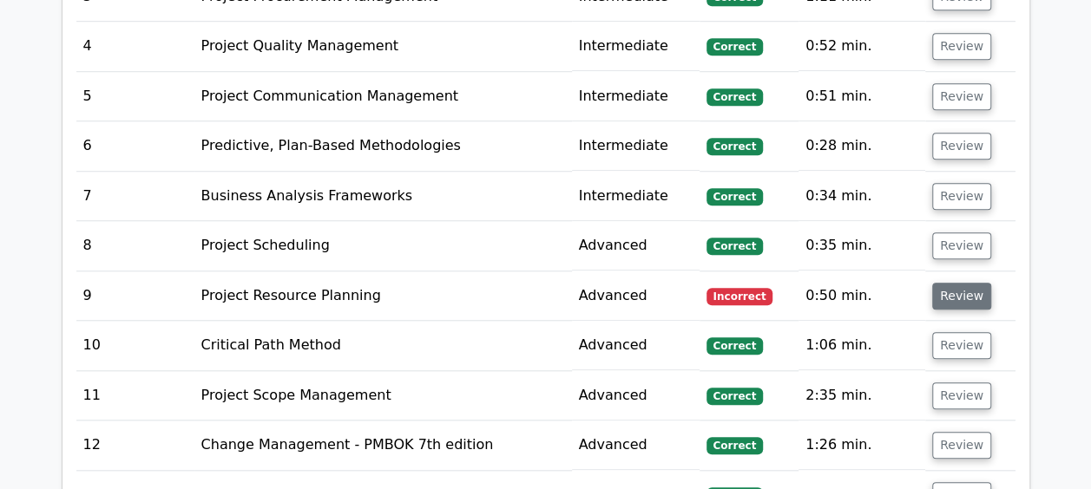
click at [956, 283] on button "Review" at bounding box center [961, 296] width 59 height 27
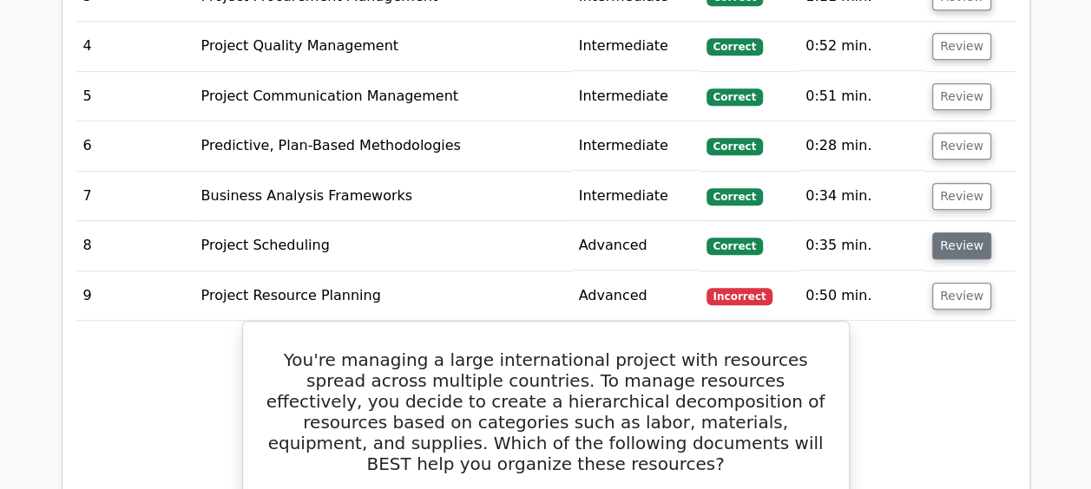
click at [960, 221] on td "Review" at bounding box center [970, 245] width 90 height 49
click at [960, 233] on button "Review" at bounding box center [961, 246] width 59 height 27
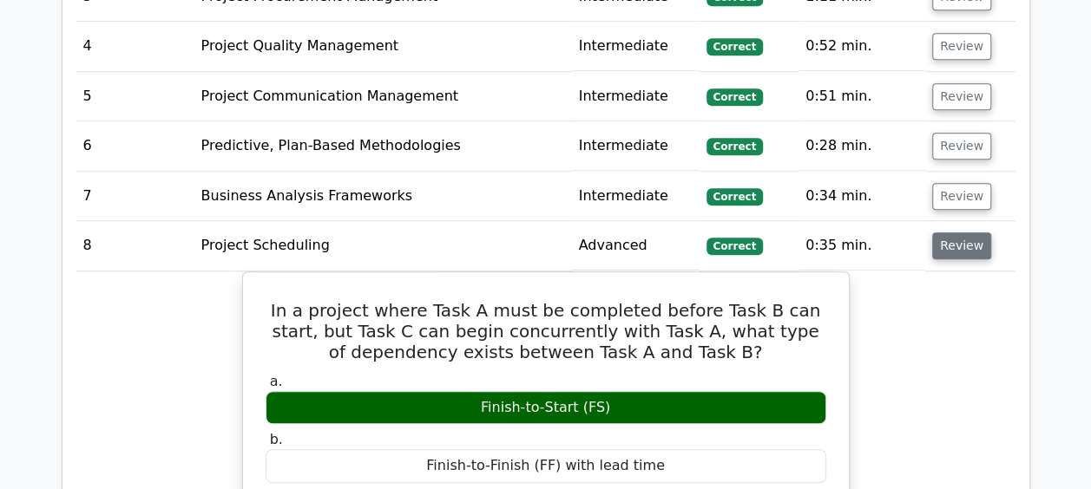
click at [960, 233] on button "Review" at bounding box center [961, 246] width 59 height 27
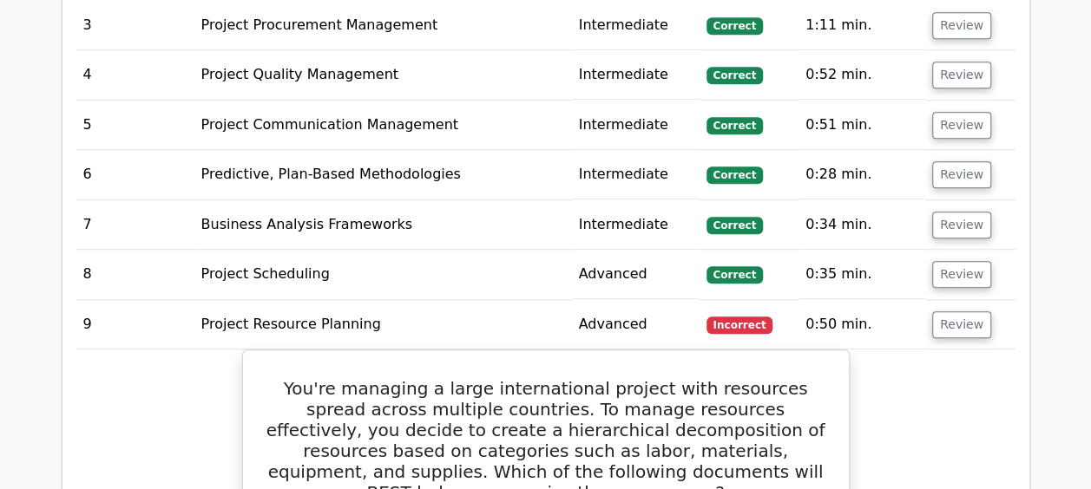
scroll to position [3861, 0]
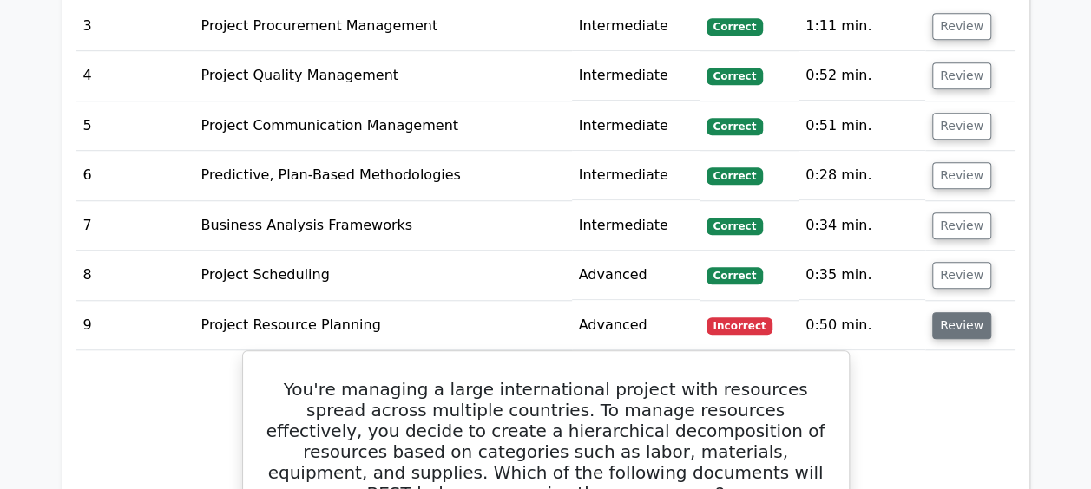
click at [960, 312] on button "Review" at bounding box center [961, 325] width 59 height 27
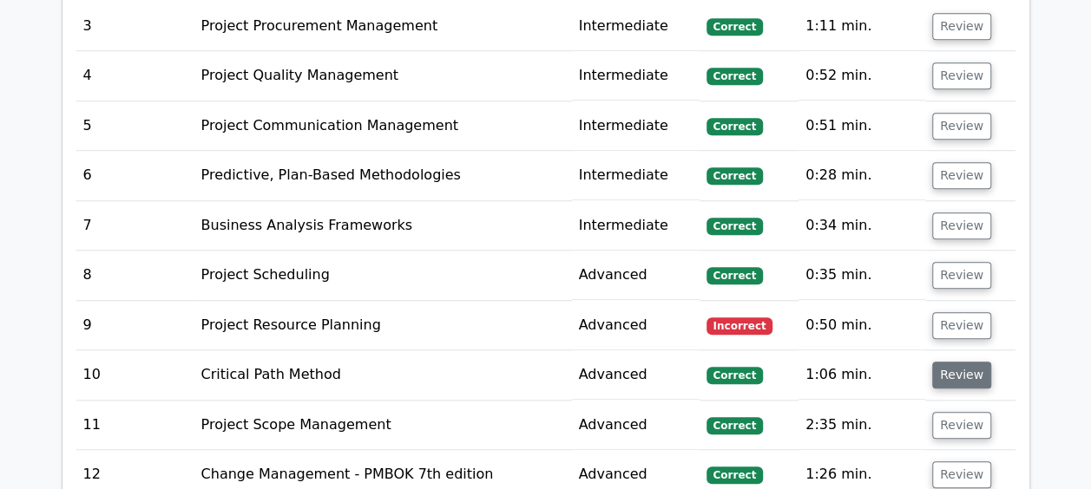
click at [961, 362] on button "Review" at bounding box center [961, 375] width 59 height 27
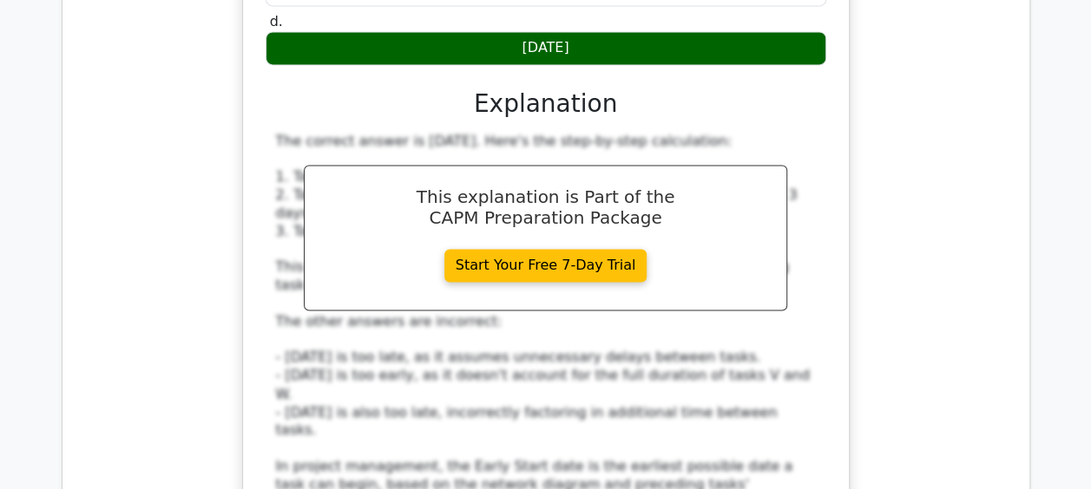
scroll to position [4685, 0]
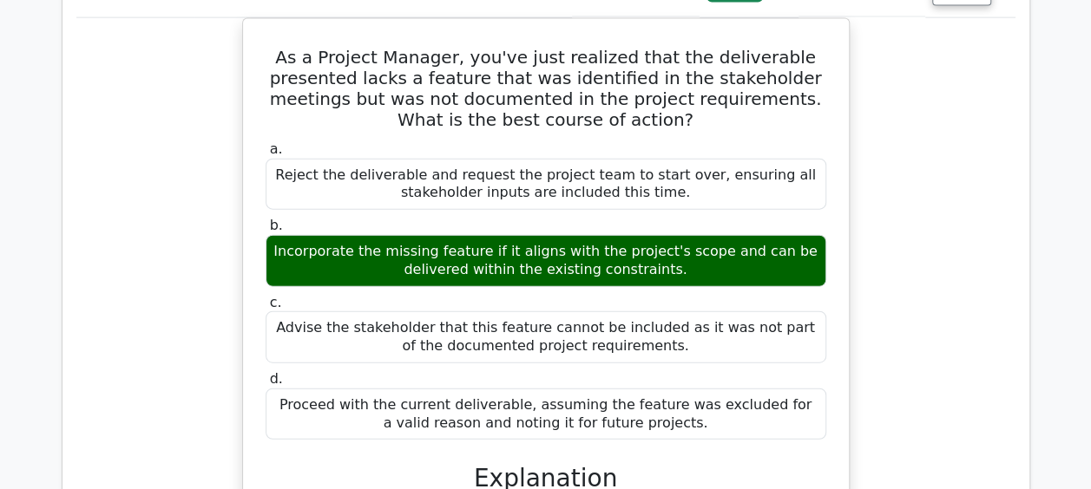
scroll to position [5238, 0]
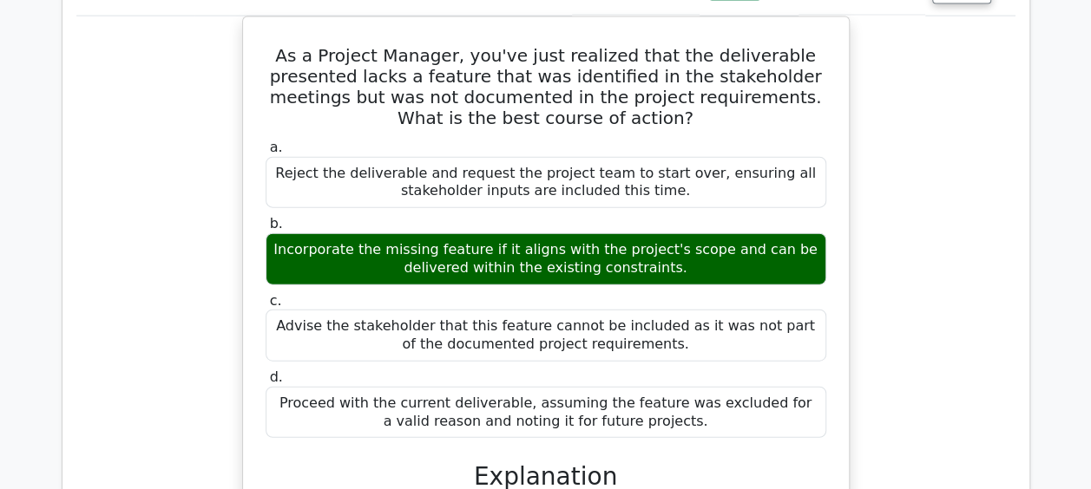
click at [871, 370] on div "As a Project Manager, you've just realized that the deliverable presented lacks…" at bounding box center [545, 487] width 939 height 943
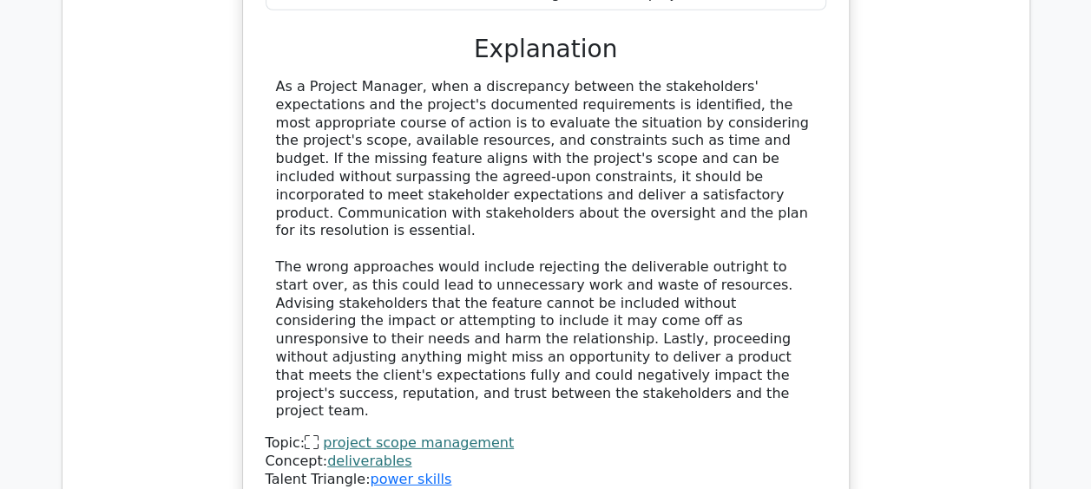
scroll to position [5662, 0]
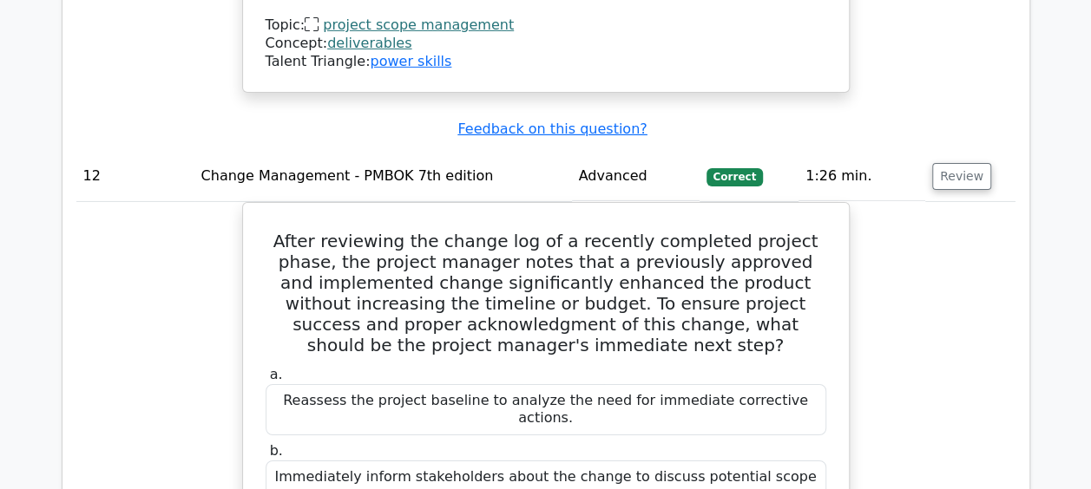
scroll to position [5850, 0]
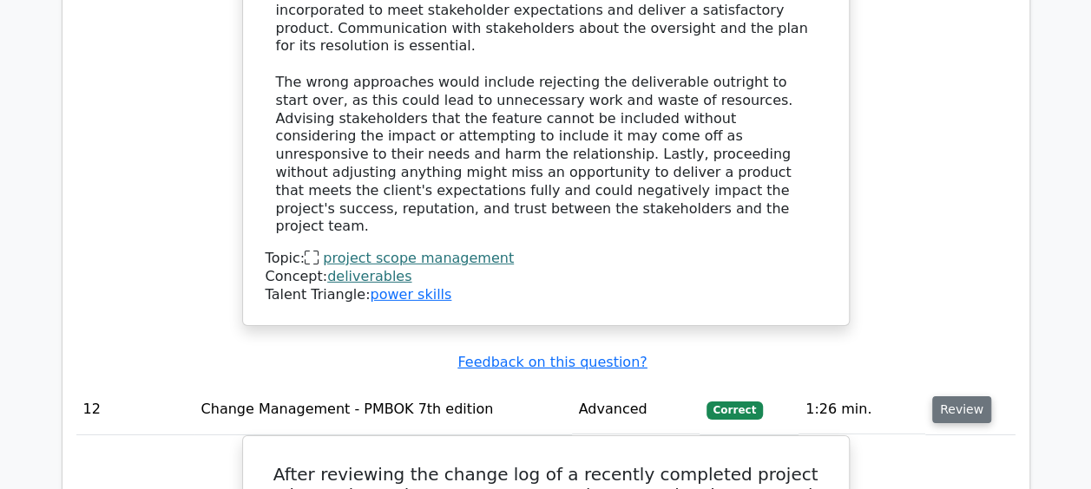
click at [949, 396] on button "Review" at bounding box center [961, 409] width 59 height 27
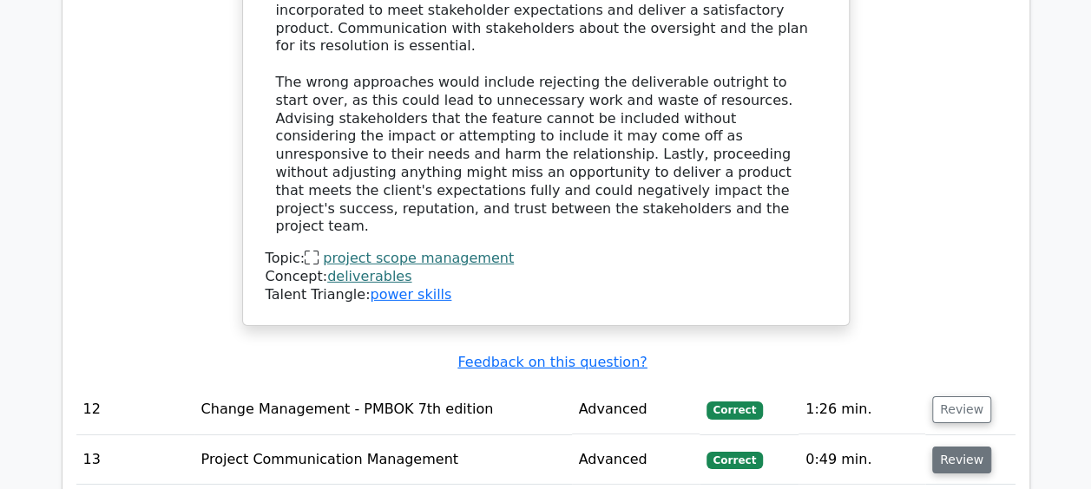
click at [960, 447] on button "Review" at bounding box center [961, 460] width 59 height 27
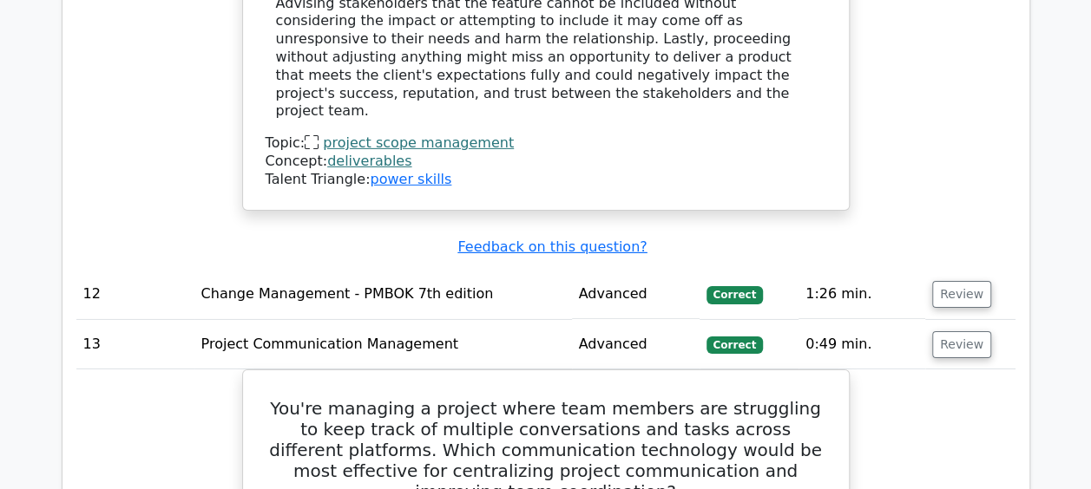
scroll to position [5965, 0]
click at [940, 332] on button "Review" at bounding box center [961, 345] width 59 height 27
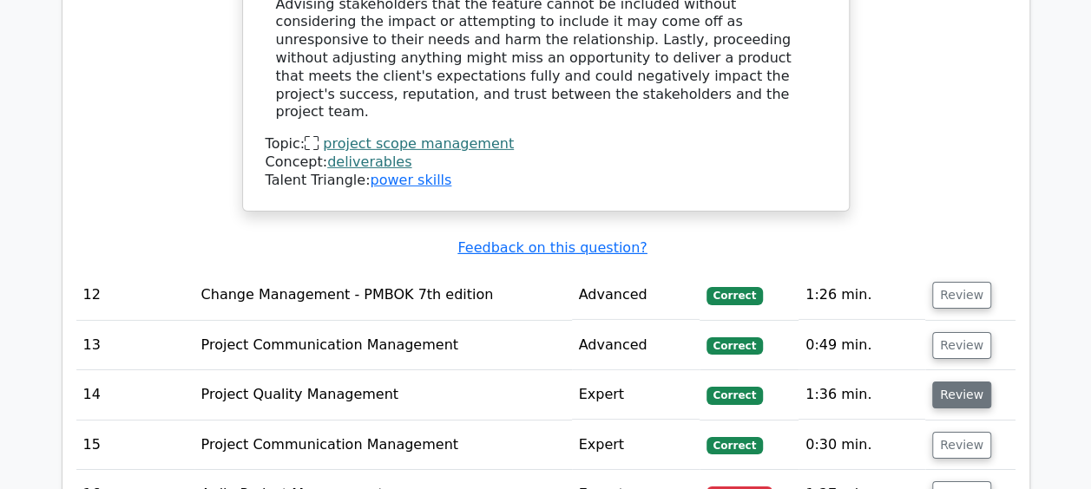
click at [952, 382] on button "Review" at bounding box center [961, 395] width 59 height 27
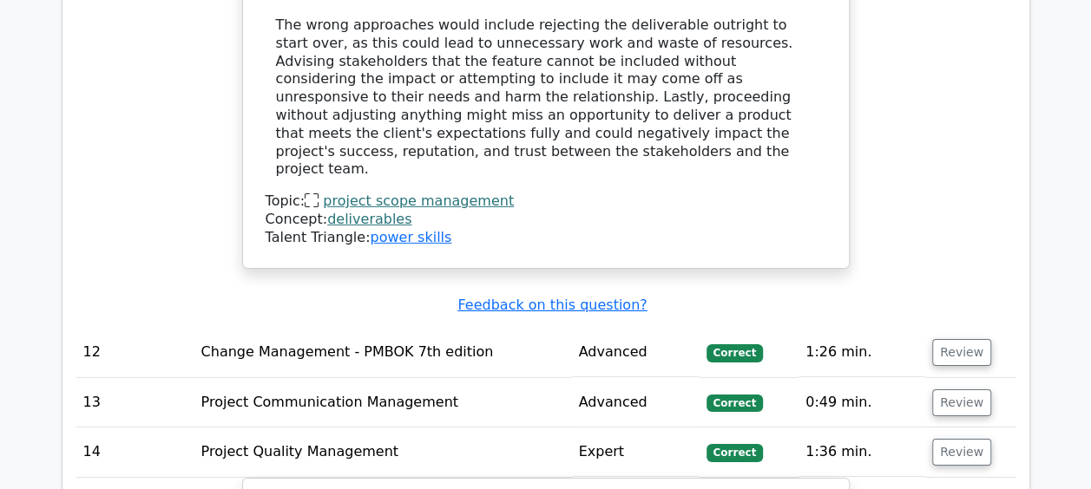
scroll to position [5907, 0]
click at [947, 440] on button "Review" at bounding box center [961, 453] width 59 height 27
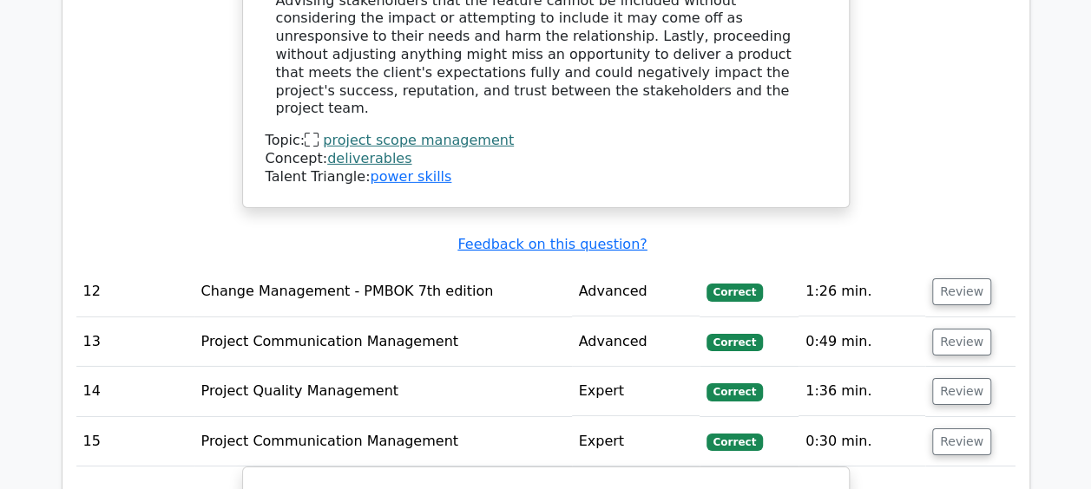
scroll to position [5912, 0]
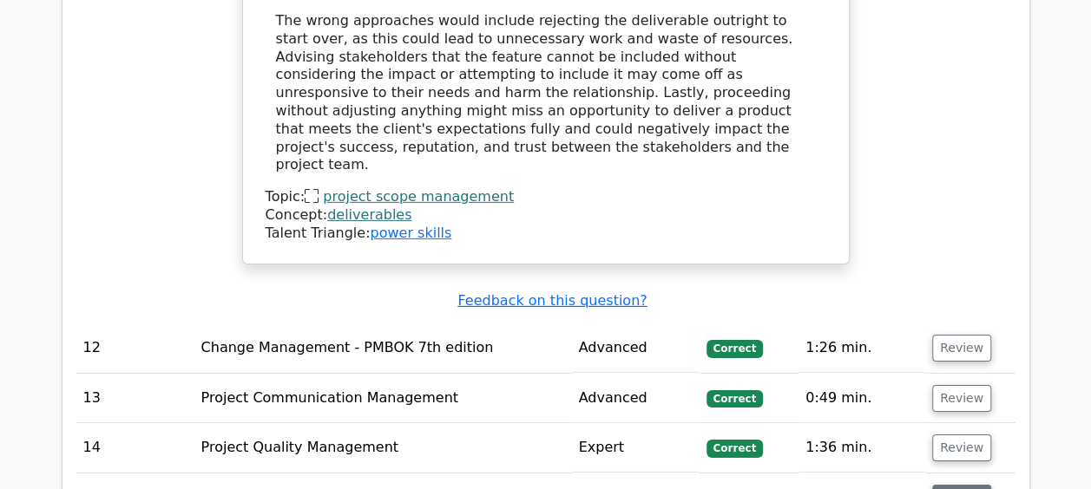
click at [946, 485] on button "Review" at bounding box center [961, 498] width 59 height 27
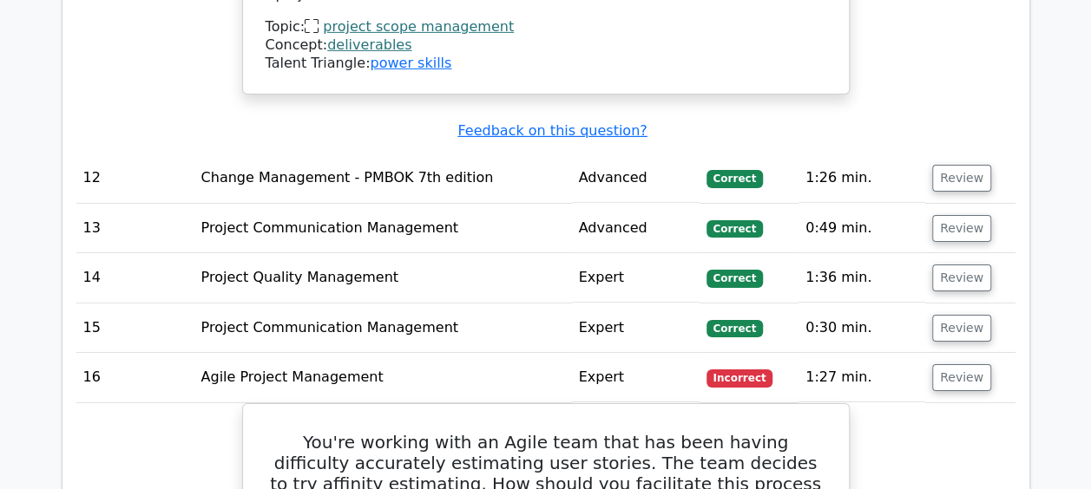
scroll to position [6084, 0]
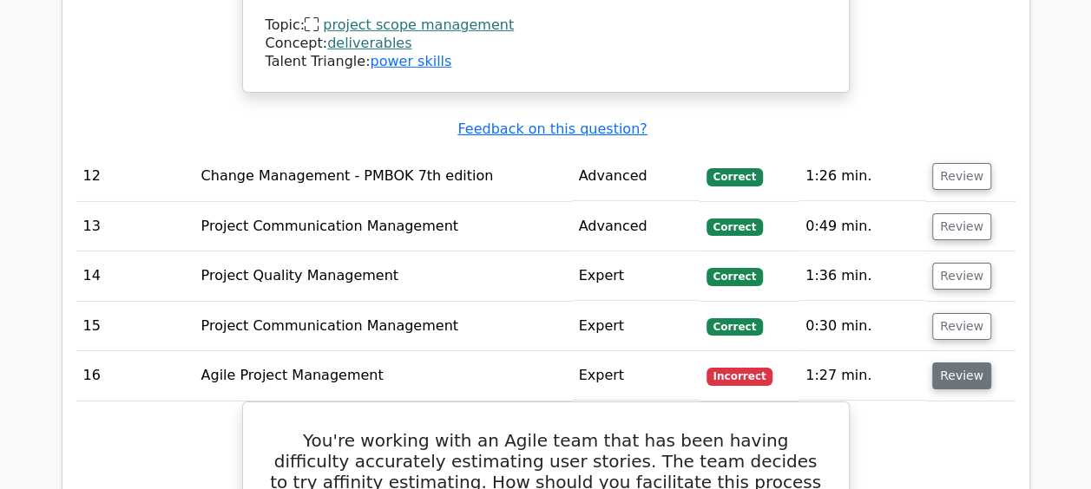
click at [955, 363] on button "Review" at bounding box center [961, 376] width 59 height 27
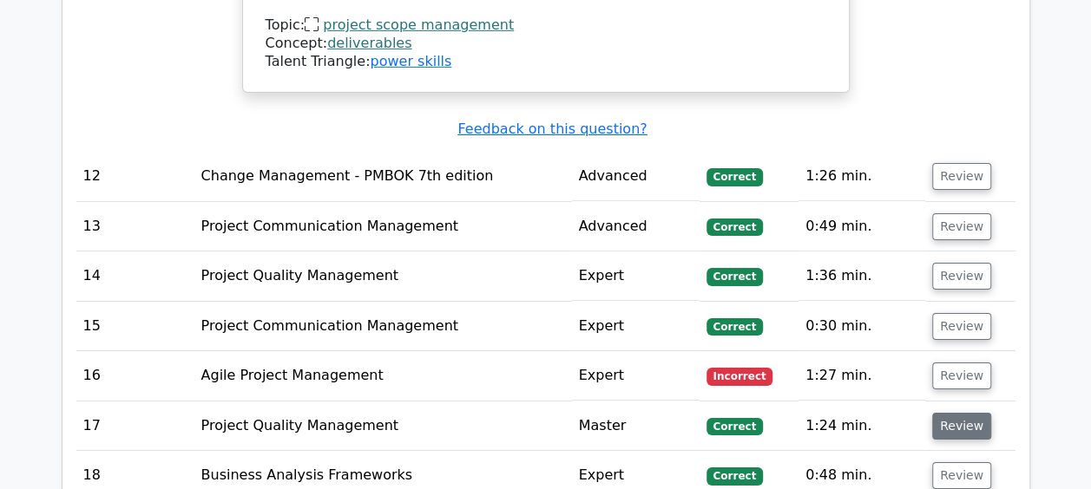
click at [956, 413] on button "Review" at bounding box center [961, 426] width 59 height 27
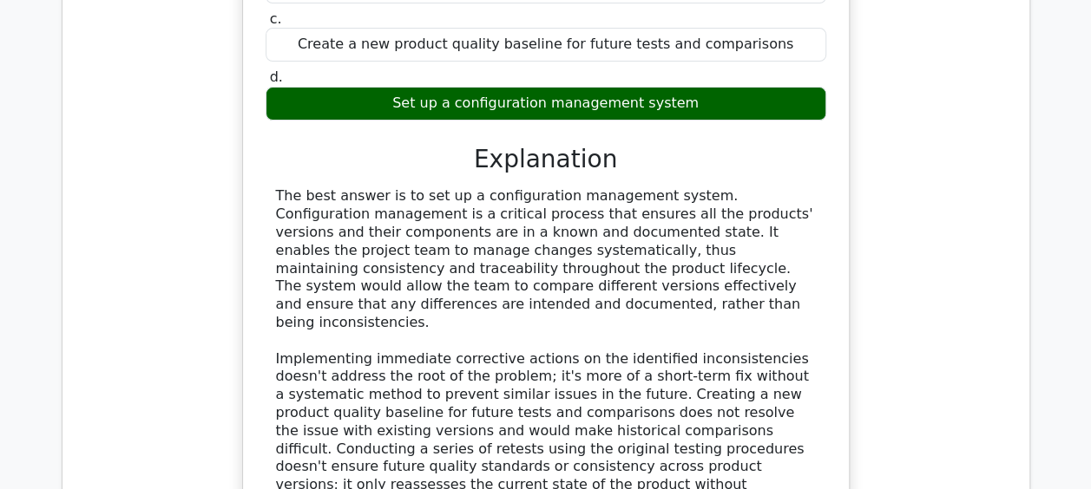
scroll to position [6786, 0]
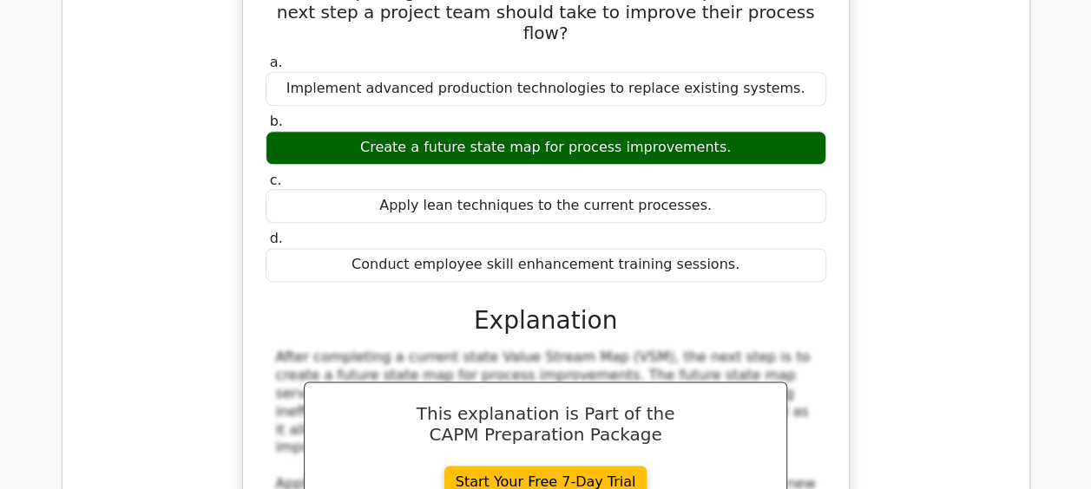
scroll to position [7644, 0]
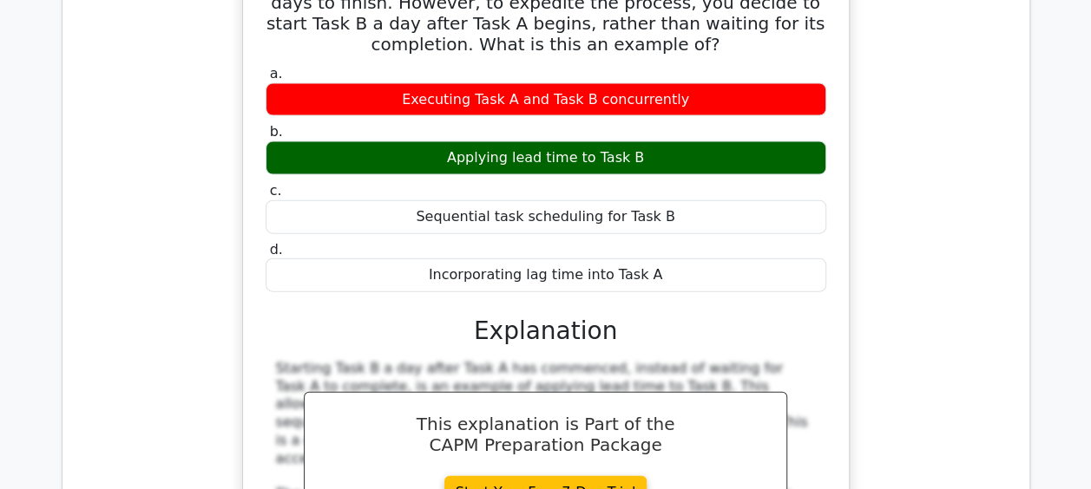
scroll to position [8659, 0]
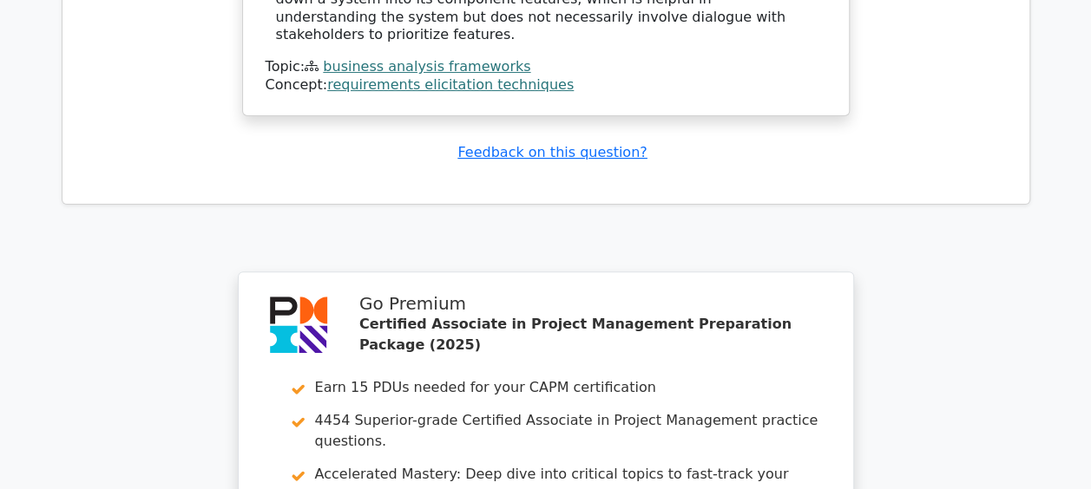
scroll to position [9971, 0]
